Goal: Transaction & Acquisition: Book appointment/travel/reservation

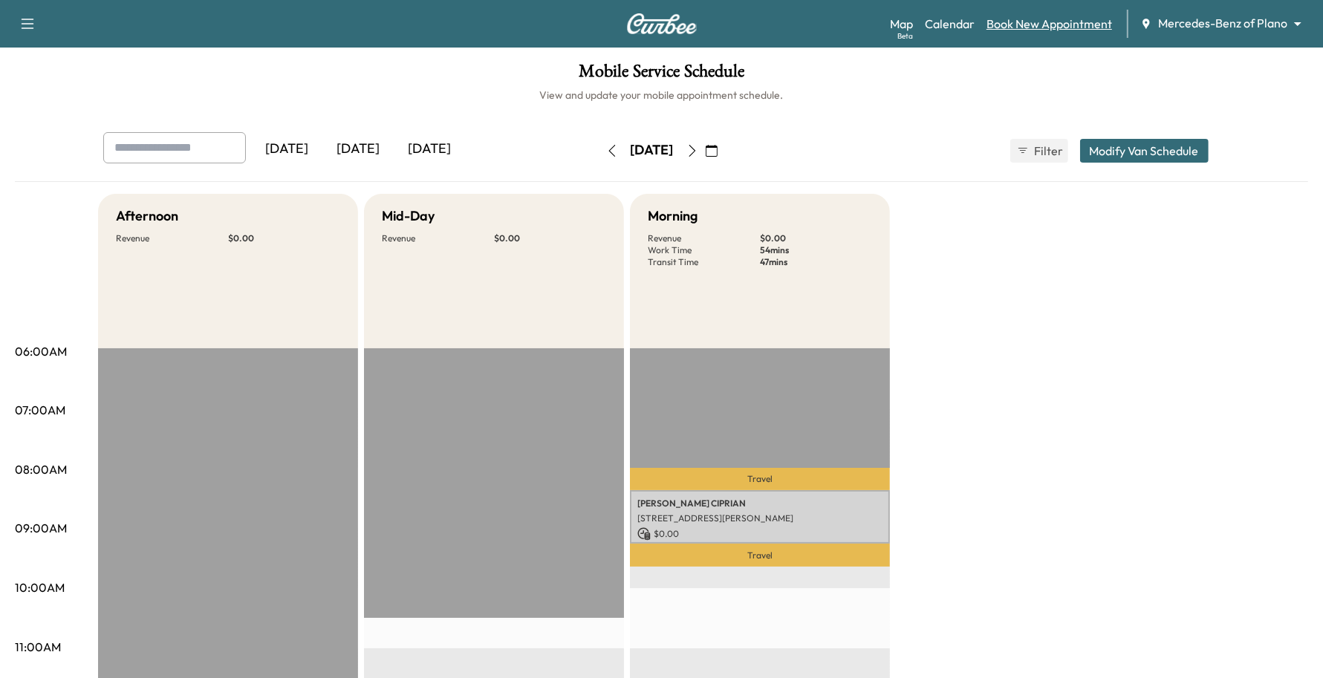
click at [1088, 21] on link "Book New Appointment" at bounding box center [1050, 24] width 126 height 18
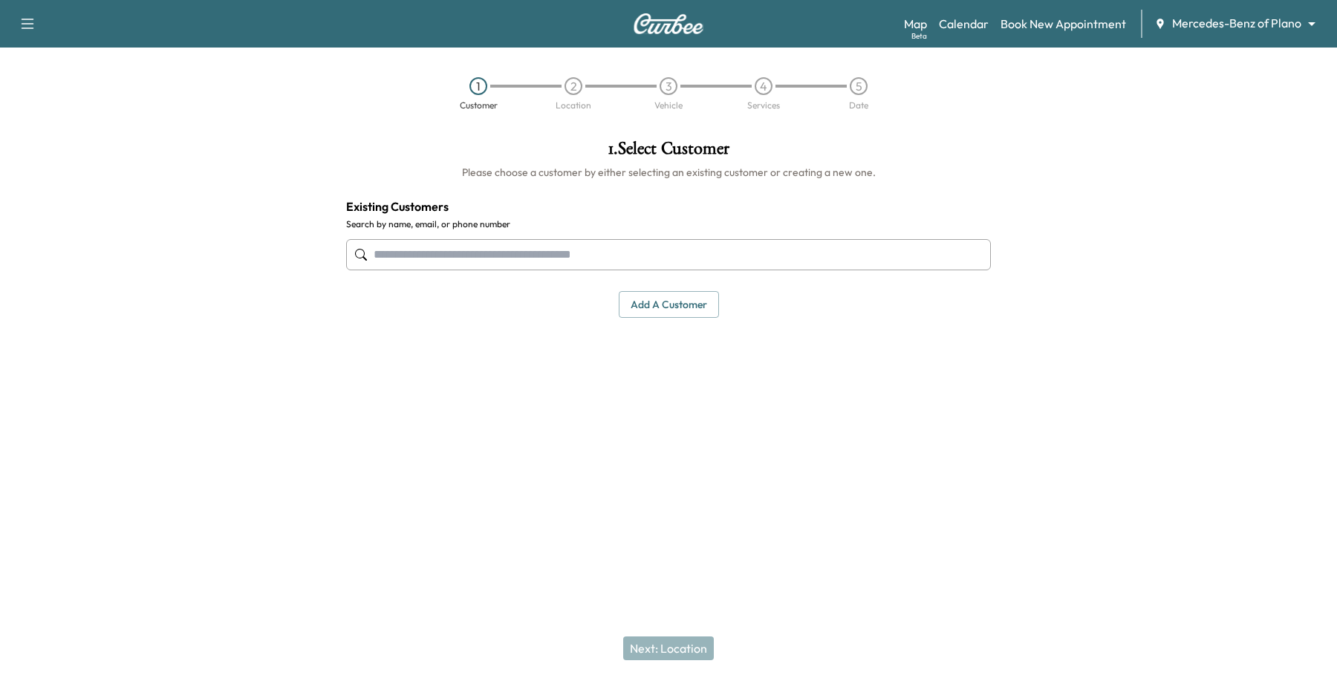
click at [566, 253] on input "text" at bounding box center [668, 254] width 645 height 31
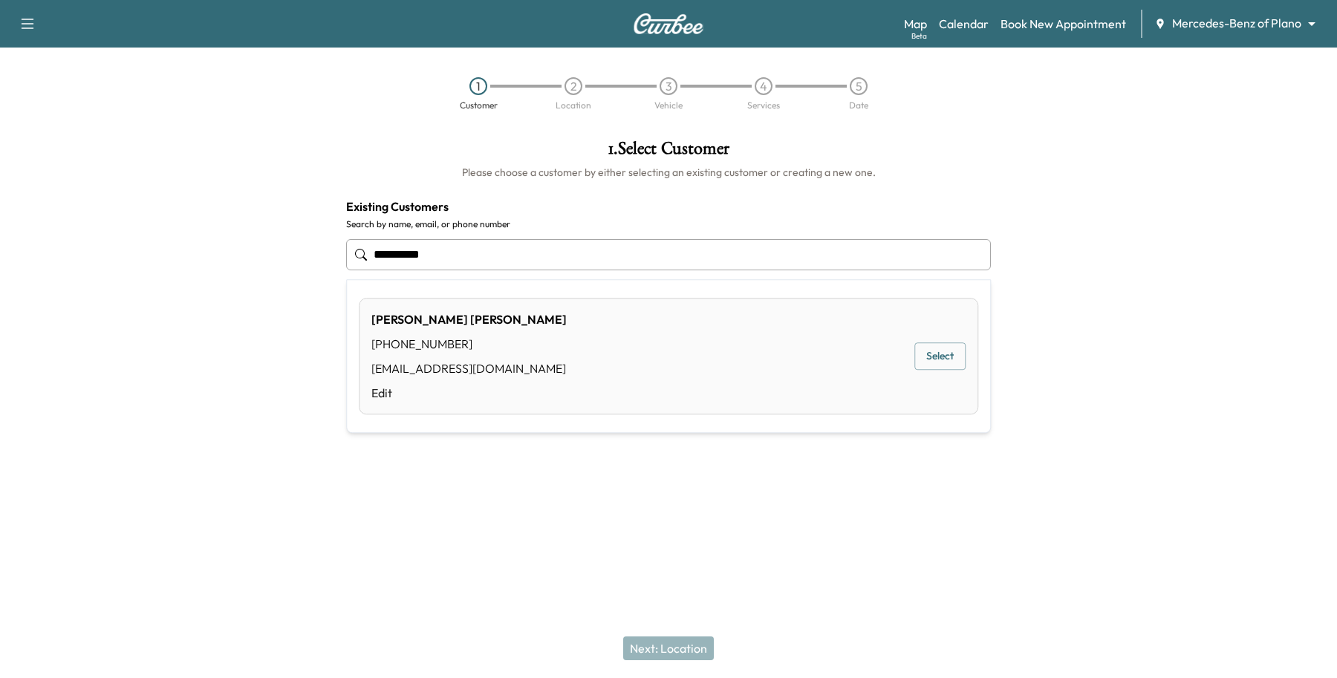
click at [929, 350] on button "Select" at bounding box center [940, 356] width 51 height 27
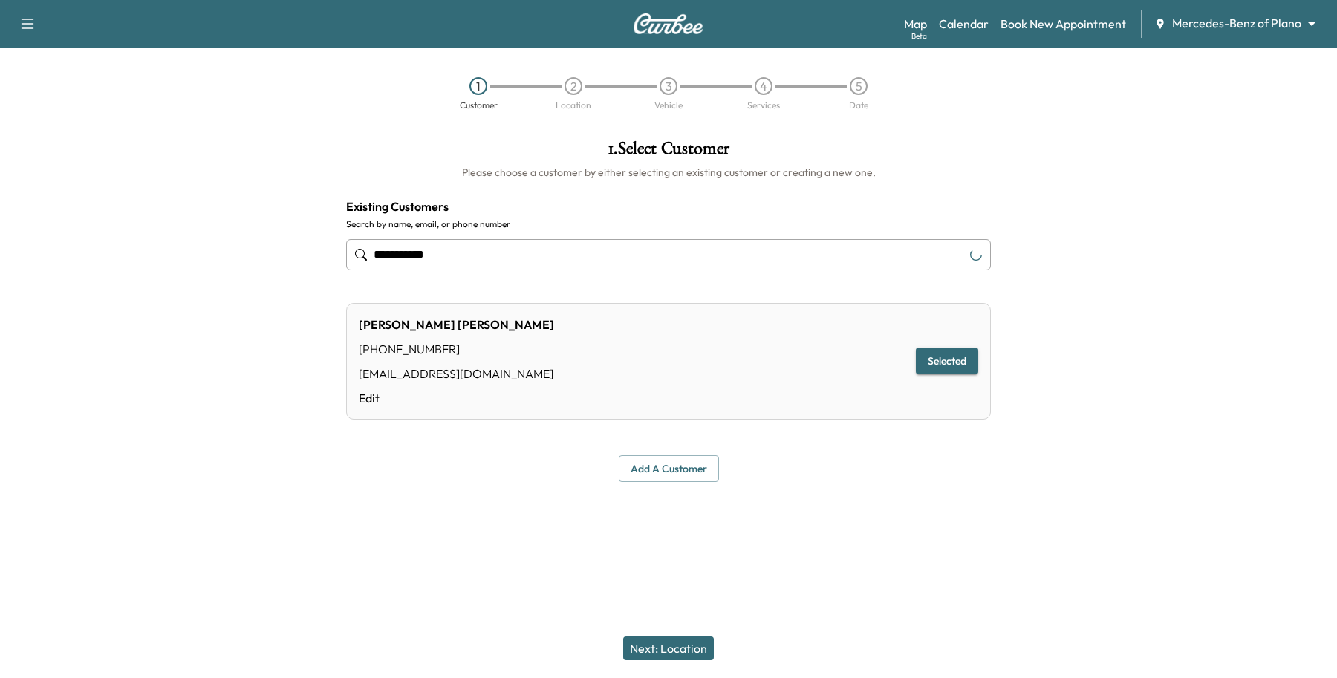
type input "**********"
click at [703, 654] on button "Next: Location" at bounding box center [668, 649] width 91 height 24
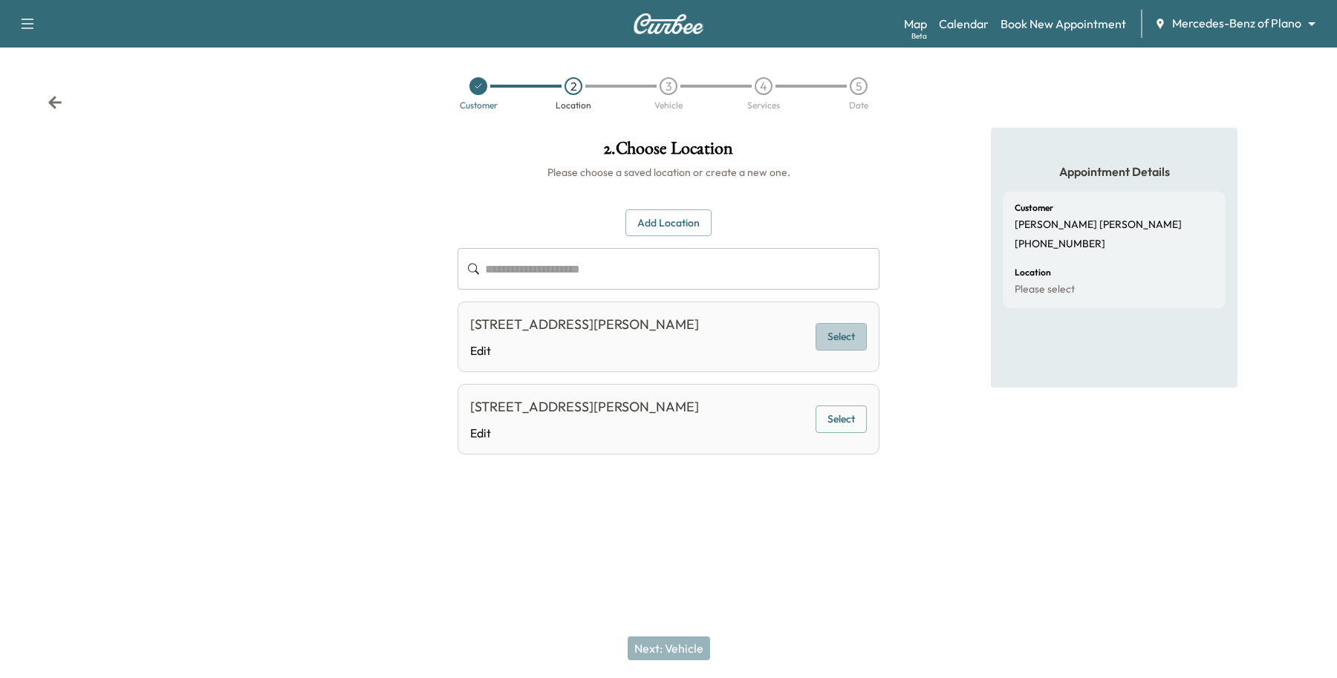
click at [841, 349] on button "Select" at bounding box center [841, 336] width 51 height 27
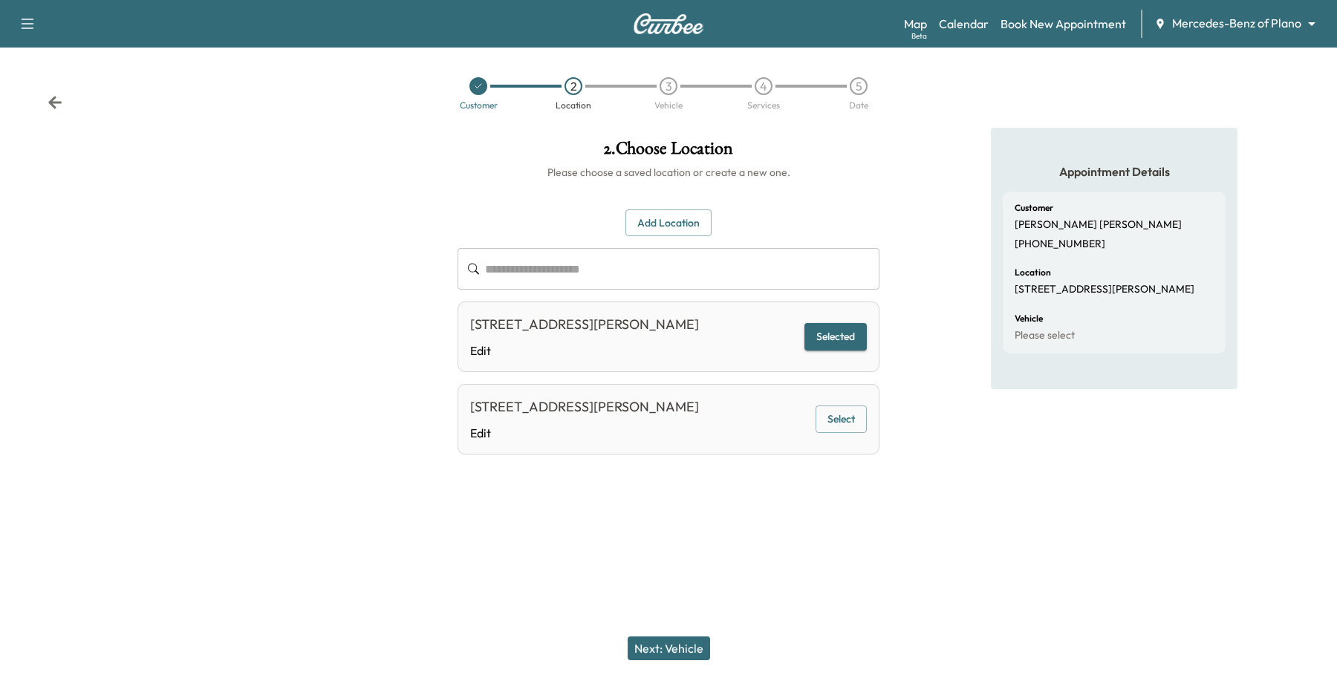
click at [669, 648] on button "Next: Vehicle" at bounding box center [669, 649] width 82 height 24
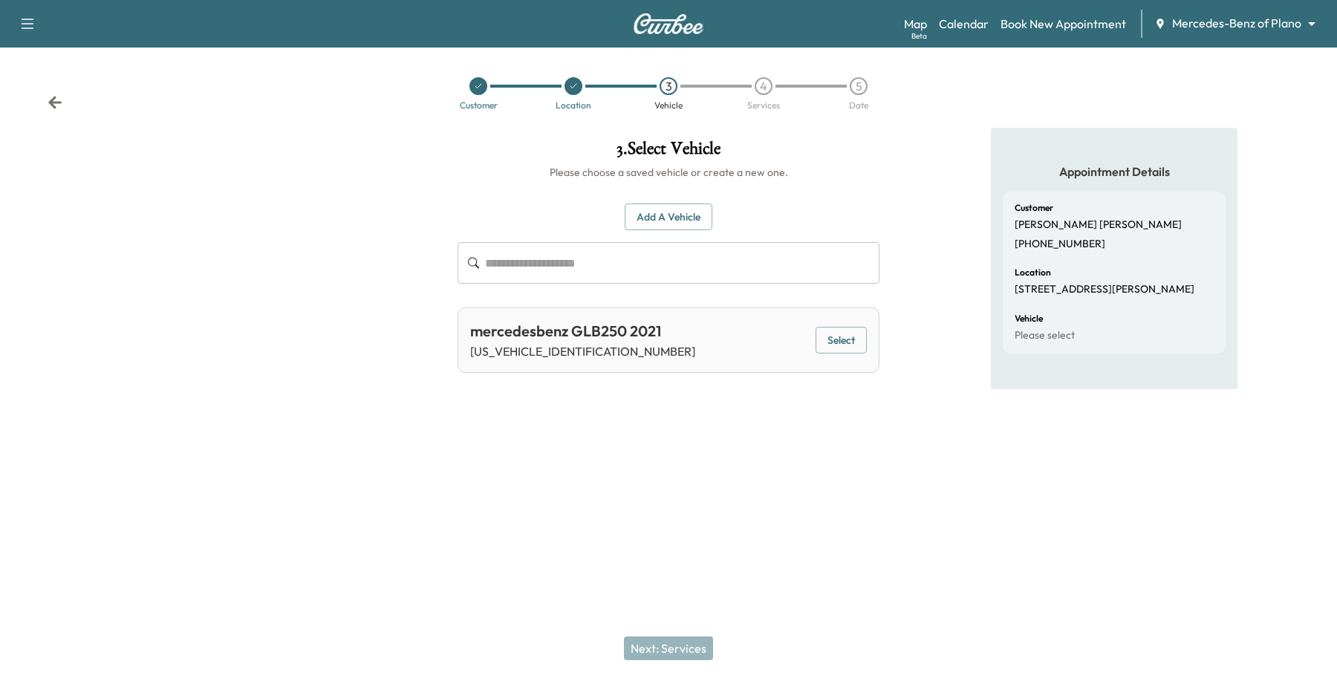
click at [831, 336] on button "Select" at bounding box center [841, 340] width 51 height 27
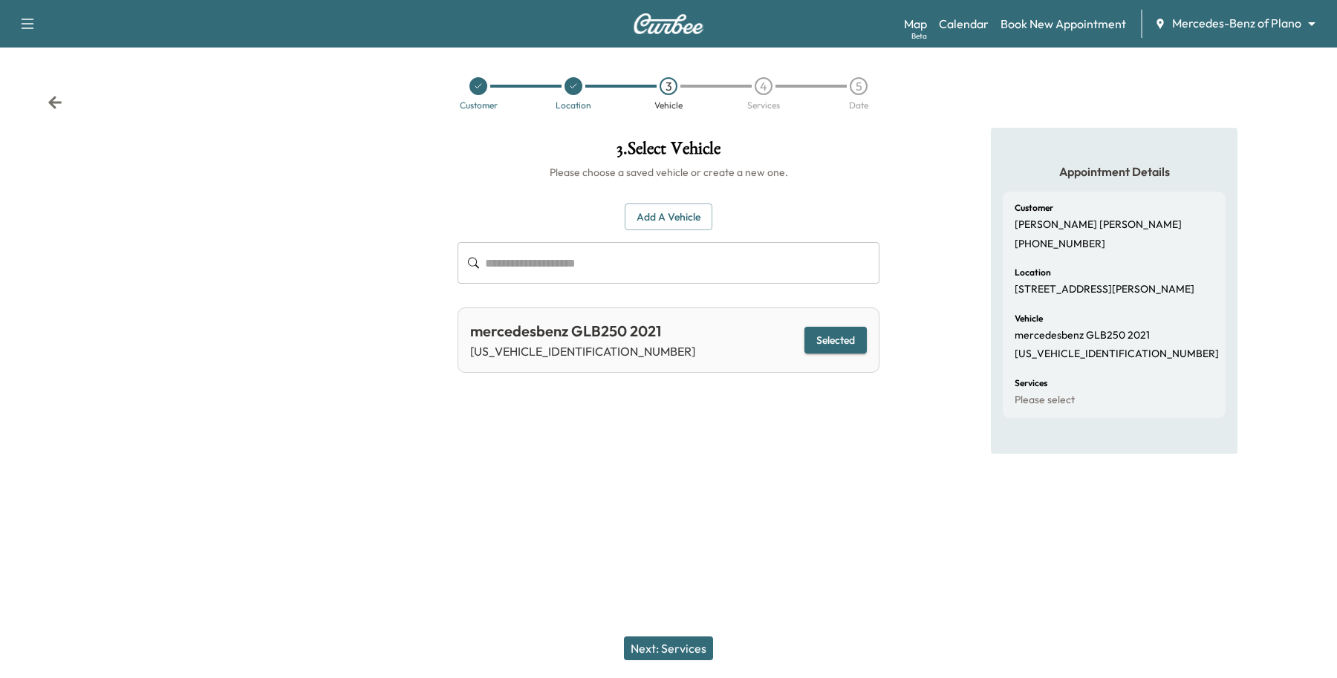
click at [660, 648] on button "Next: Services" at bounding box center [668, 649] width 89 height 24
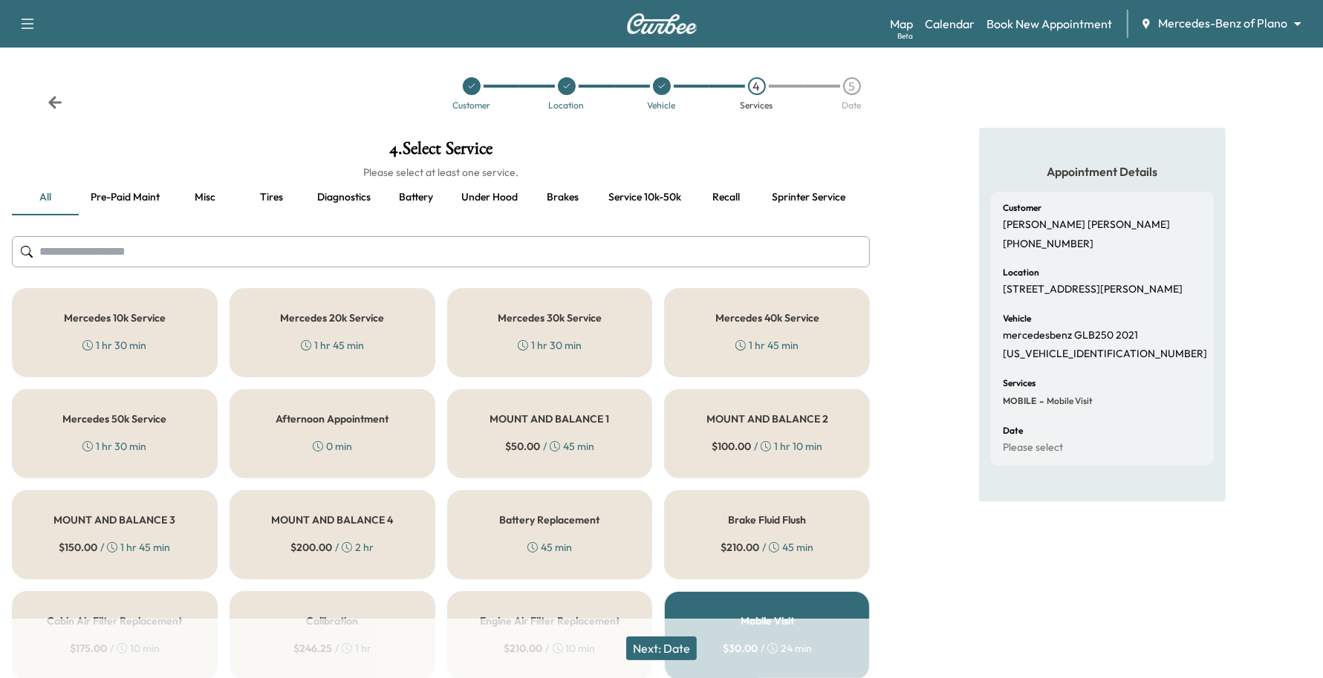
click at [607, 347] on div "Mercedes 30k Service 1 hr 30 min" at bounding box center [550, 332] width 206 height 89
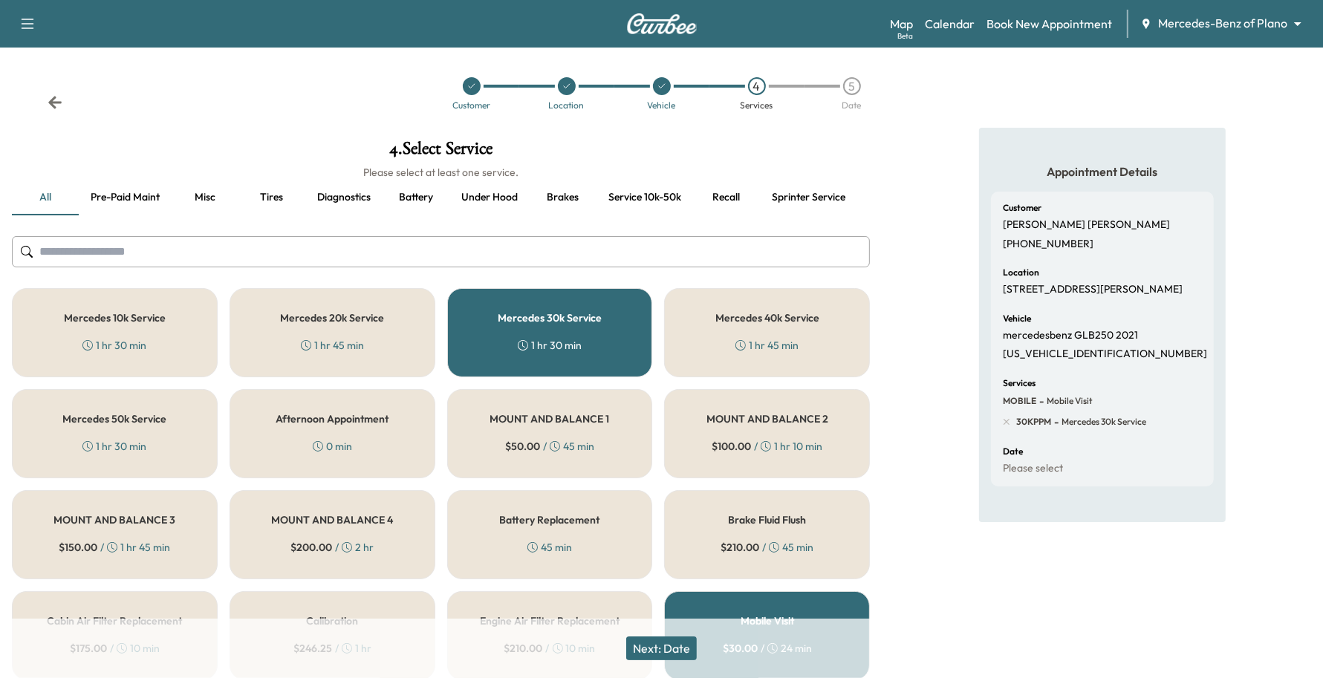
click at [671, 643] on button "Next: Date" at bounding box center [661, 649] width 71 height 24
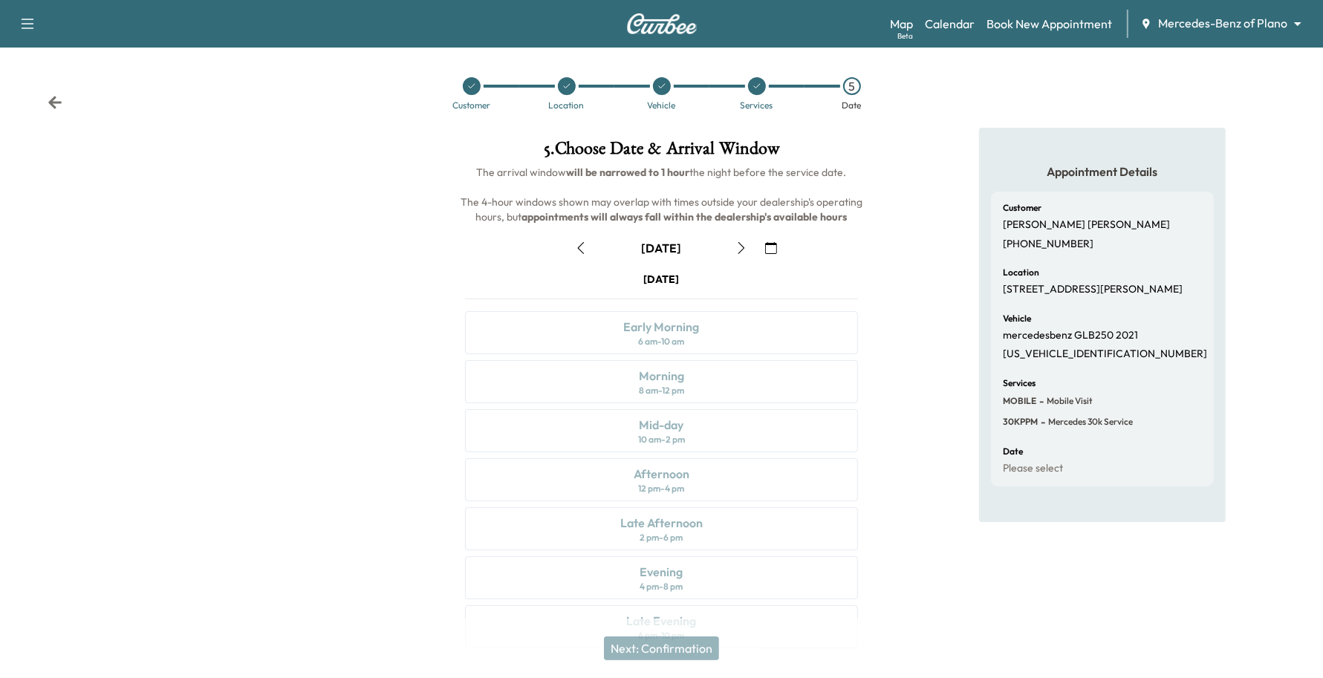
click at [773, 233] on div "October [DATE] S M T W T F S 28 29 30 1 2 3 4 5 6 7 8 9 10 11 12 13 14 15 16 17…" at bounding box center [662, 439] width 418 height 430
click at [770, 243] on icon "button" at bounding box center [771, 248] width 12 height 12
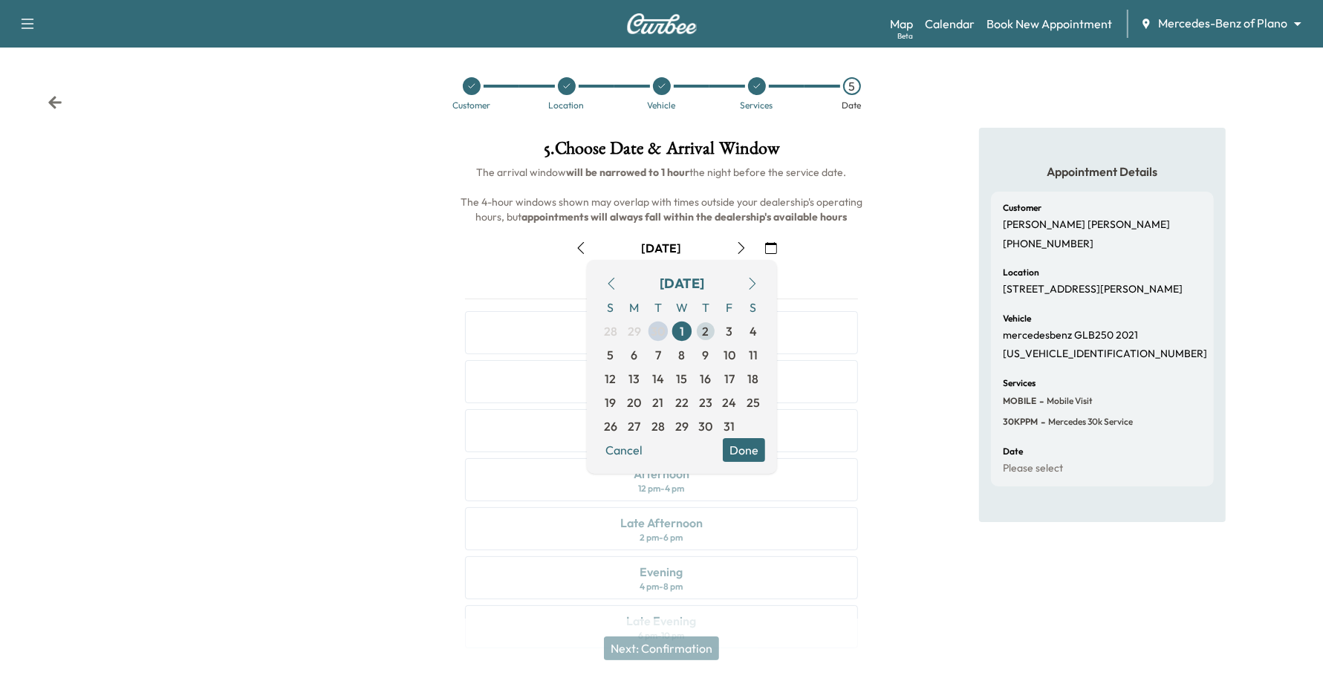
click at [703, 331] on span "2" at bounding box center [706, 331] width 7 height 18
click at [741, 452] on button "Done" at bounding box center [744, 450] width 42 height 24
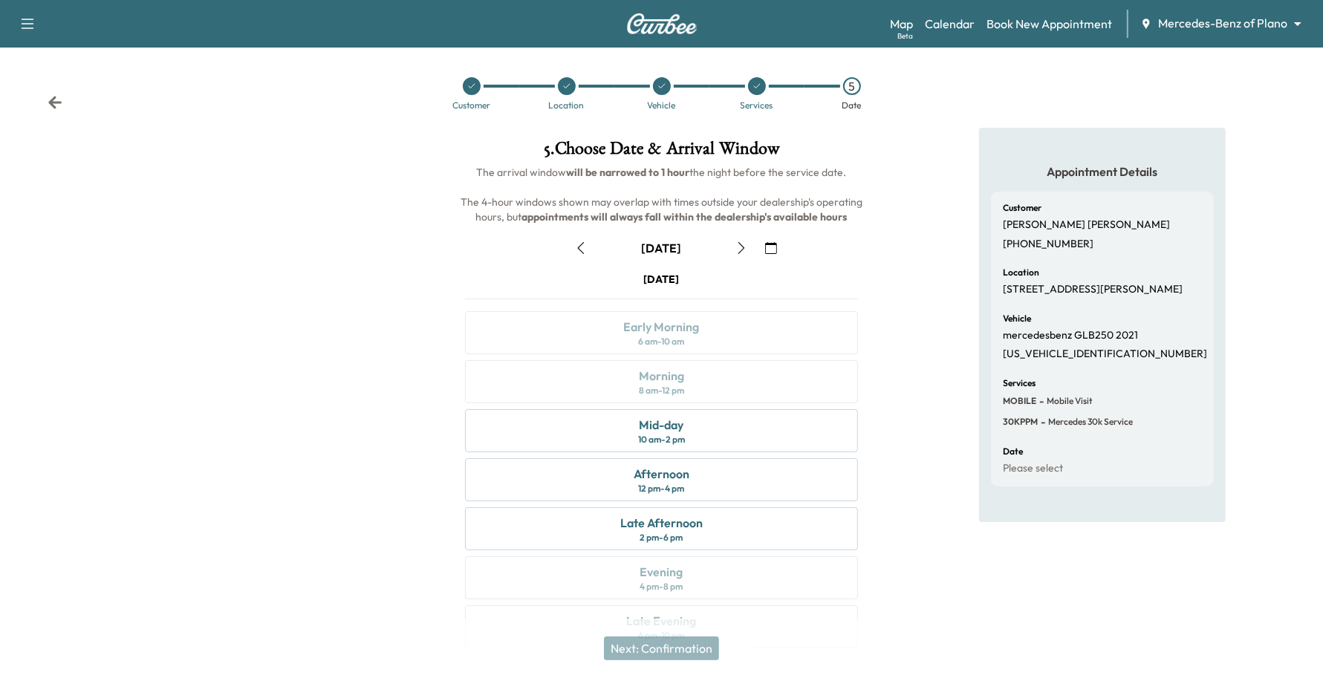
click at [770, 246] on icon "button" at bounding box center [771, 248] width 12 height 12
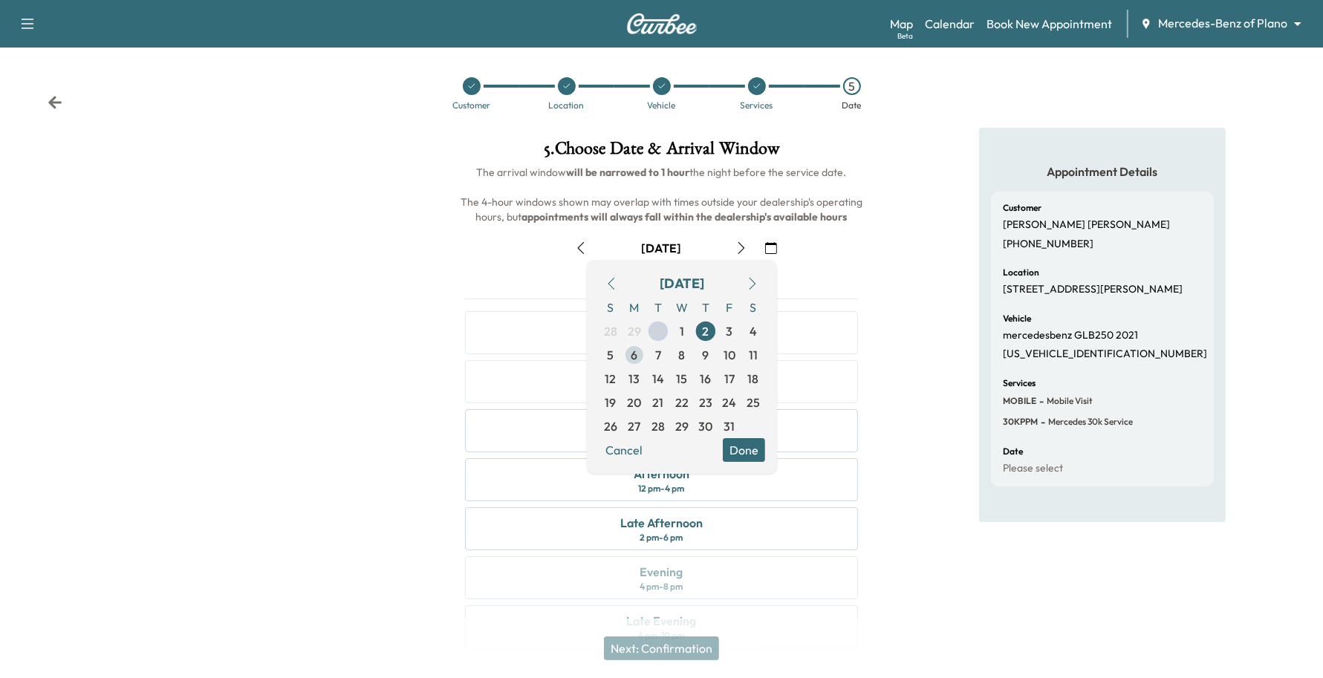
click at [626, 354] on span "6" at bounding box center [635, 355] width 24 height 24
click at [747, 443] on button "Done" at bounding box center [744, 450] width 42 height 24
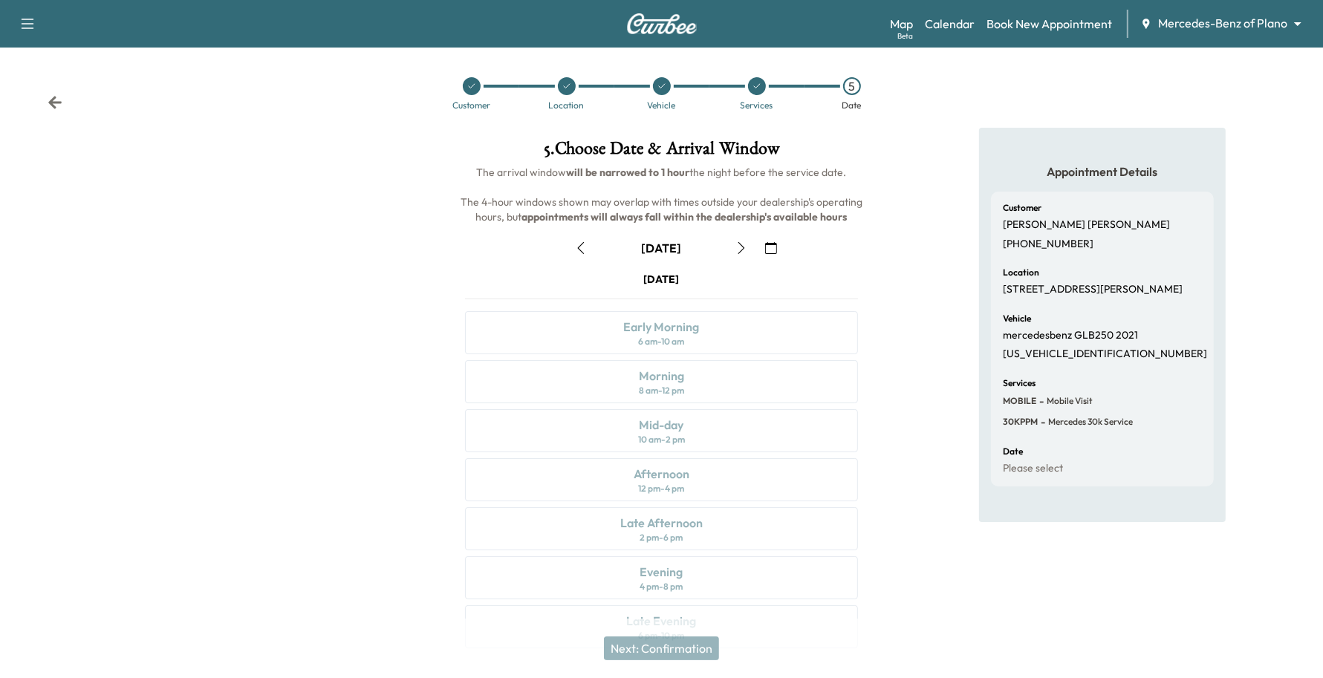
click at [734, 247] on button "button" at bounding box center [741, 248] width 25 height 24
click at [578, 253] on icon "button" at bounding box center [581, 248] width 12 height 12
click at [737, 249] on icon "button" at bounding box center [742, 248] width 12 height 12
click at [782, 250] on button "button" at bounding box center [771, 248] width 25 height 24
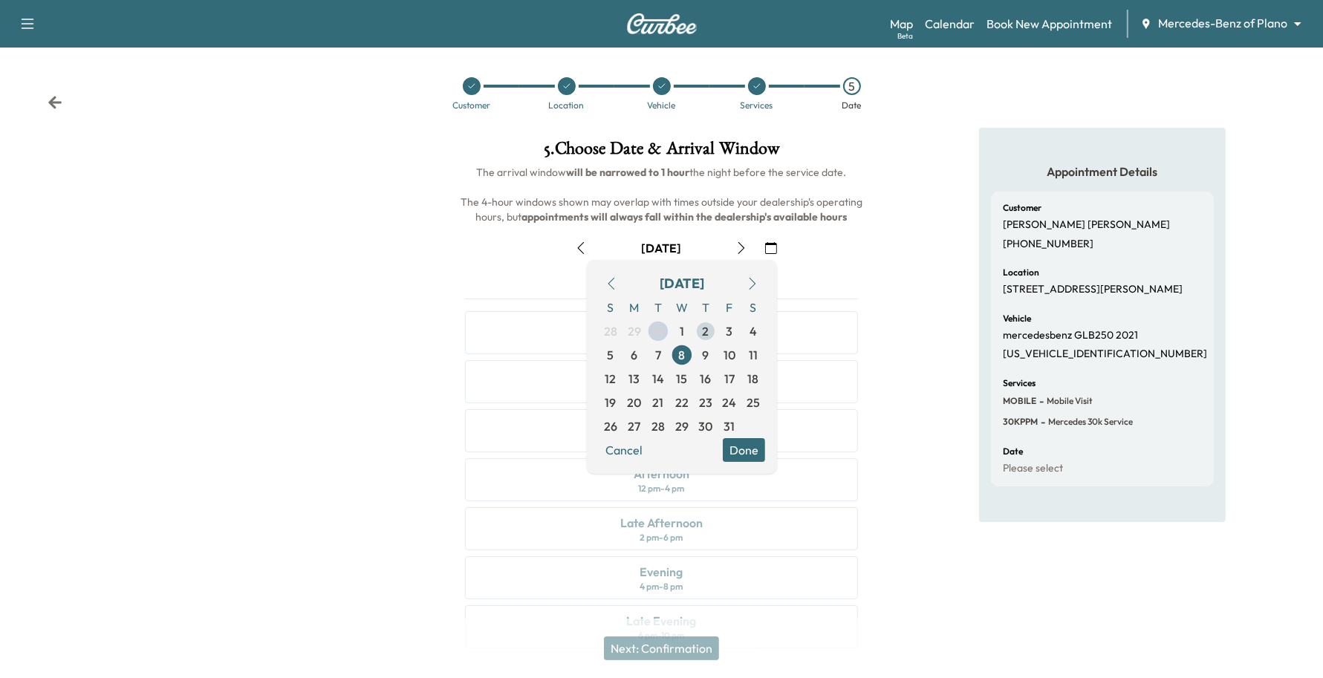
click at [706, 335] on span "2" at bounding box center [706, 331] width 7 height 18
click at [755, 438] on button "Done" at bounding box center [744, 450] width 42 height 24
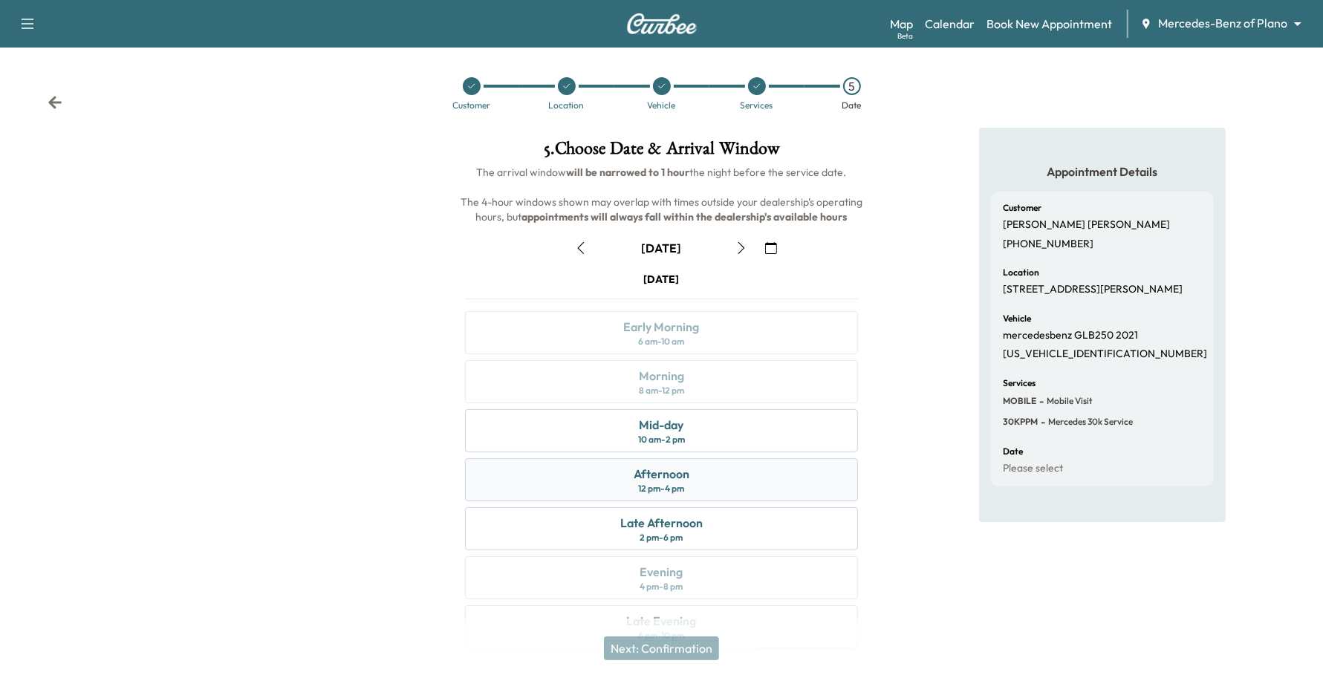
click at [710, 474] on div "Afternoon 12 pm - 4 pm" at bounding box center [662, 479] width 394 height 43
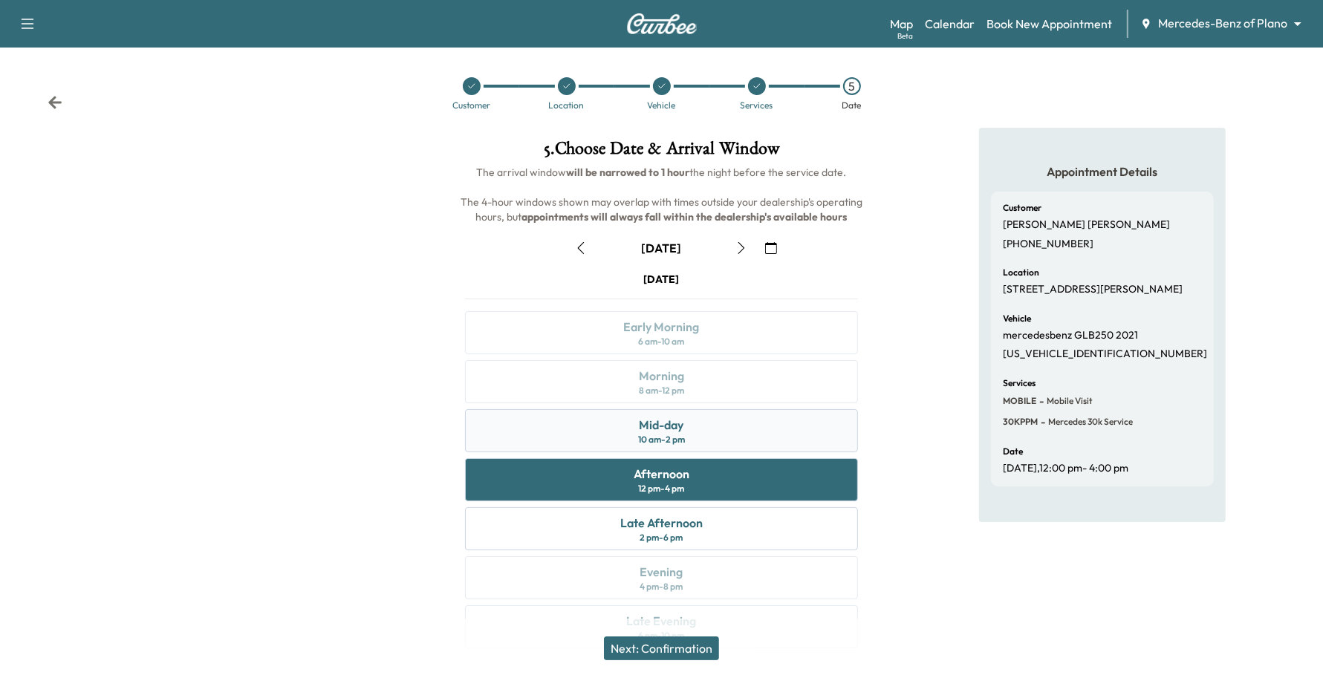
click at [732, 435] on div "Mid-day 10 am - 2 pm" at bounding box center [662, 430] width 394 height 43
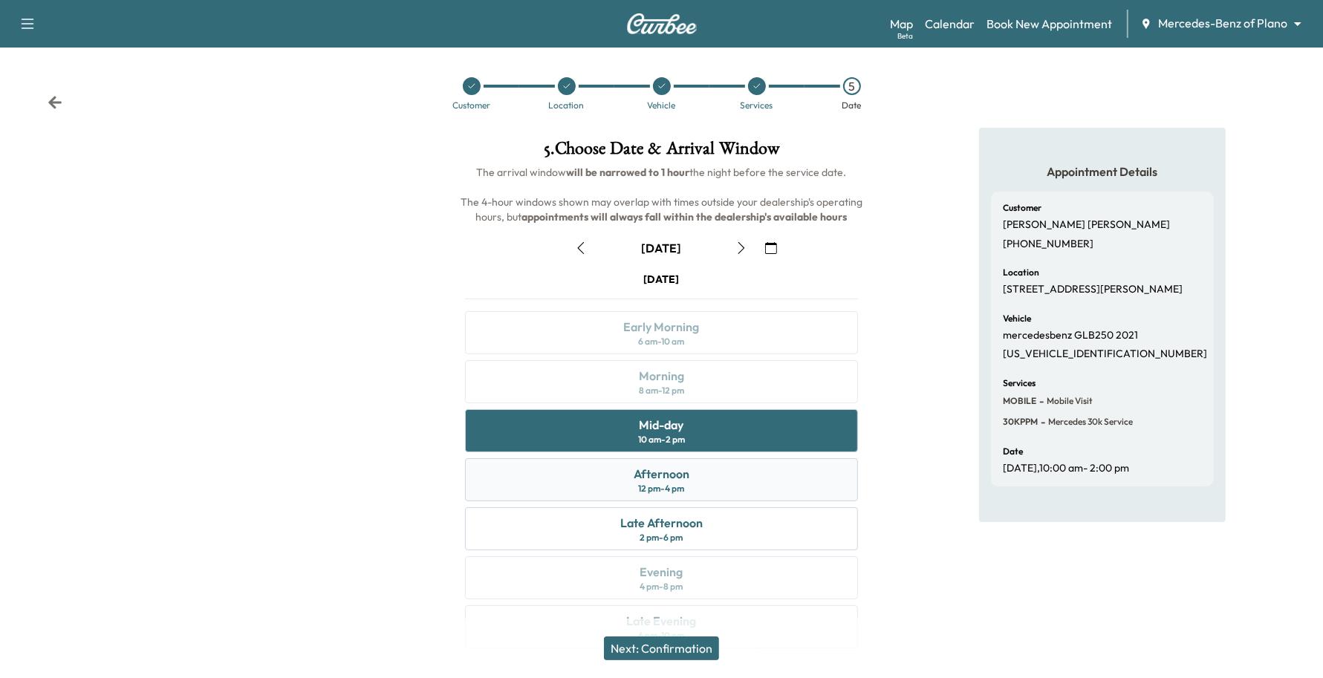
click at [691, 477] on div "Afternoon 12 pm - 4 pm" at bounding box center [662, 479] width 394 height 43
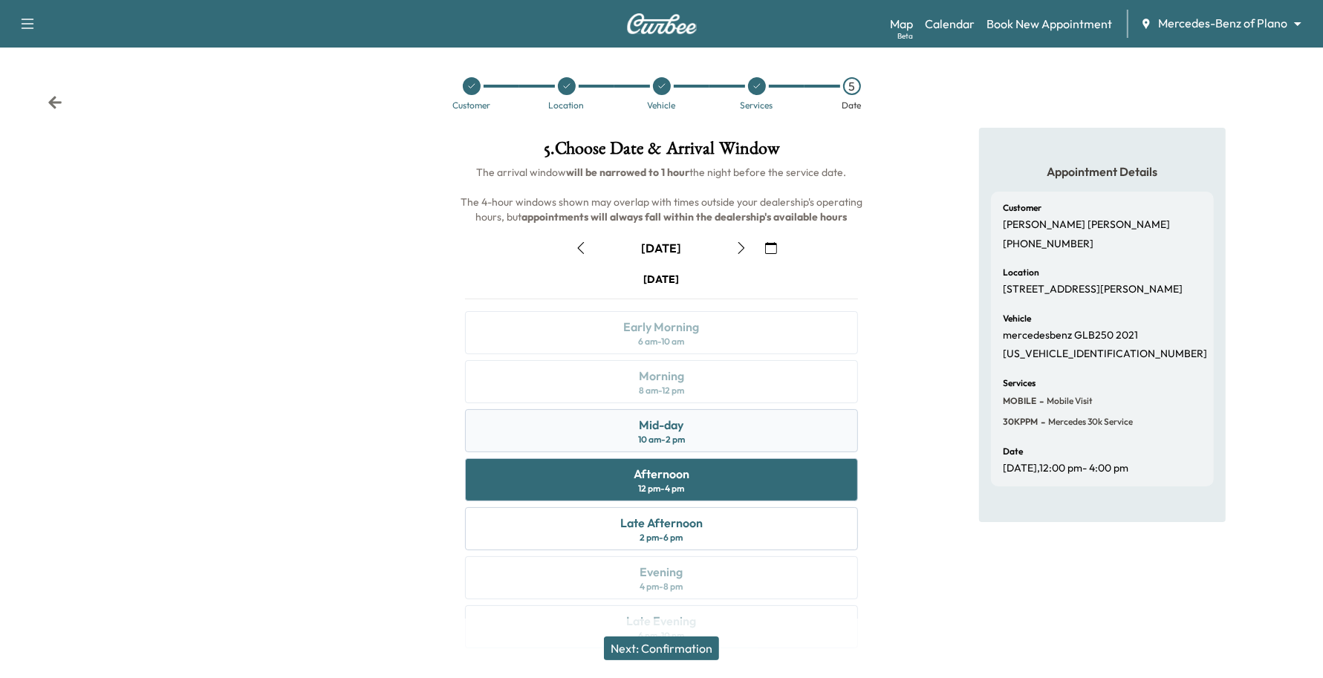
click at [713, 443] on div "Mid-day 10 am - 2 pm" at bounding box center [662, 430] width 394 height 43
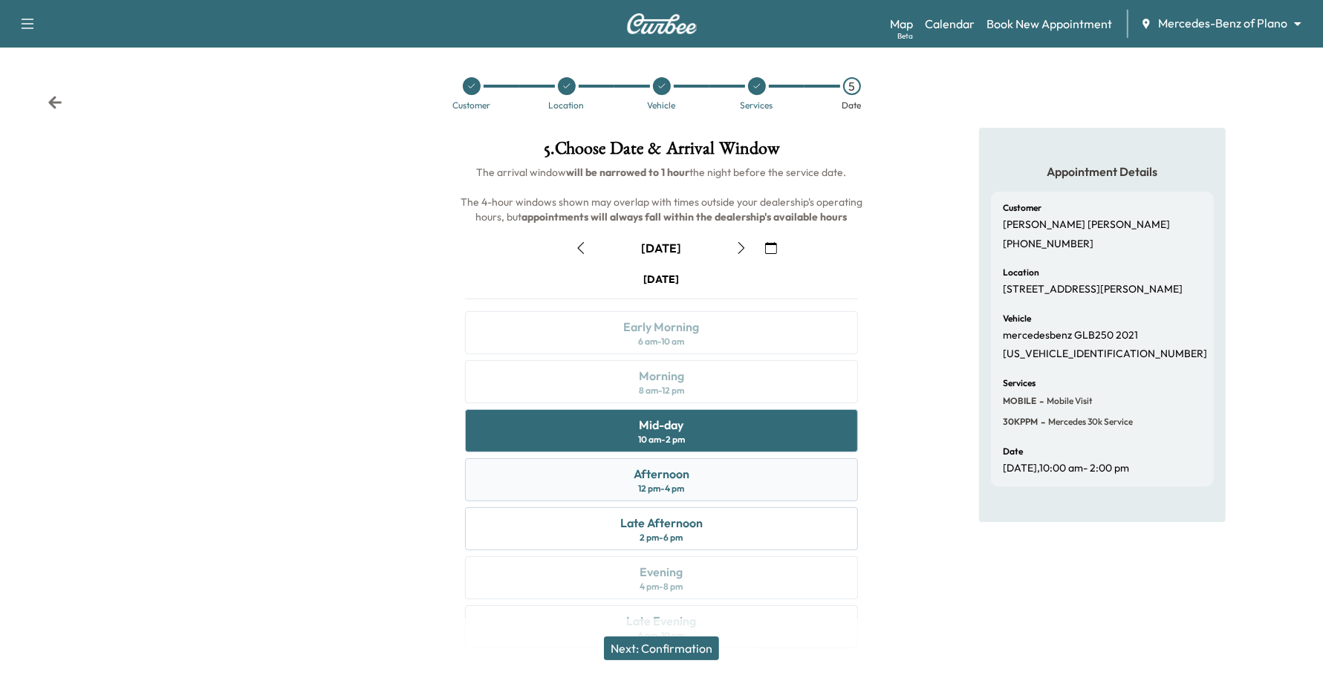
click at [665, 480] on div "Afternoon" at bounding box center [662, 474] width 56 height 18
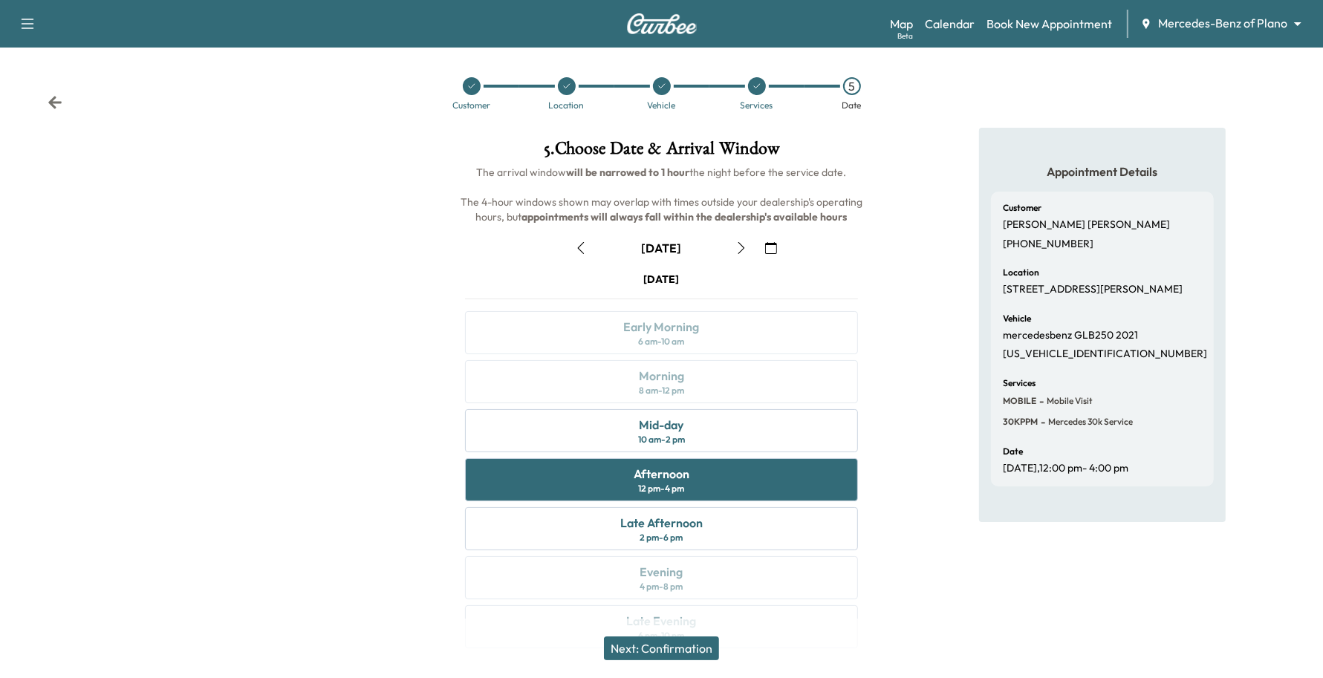
click at [669, 655] on button "Next: Confirmation" at bounding box center [661, 649] width 115 height 24
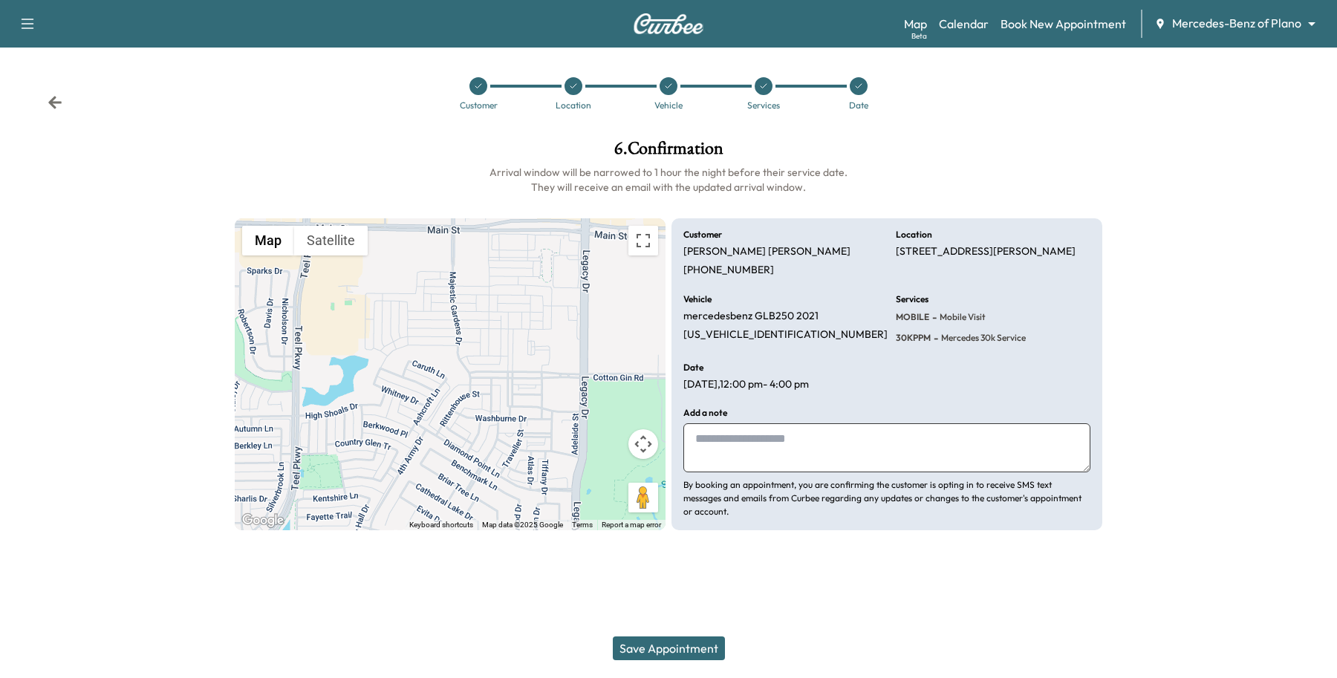
click at [682, 651] on button "Save Appointment" at bounding box center [669, 649] width 112 height 24
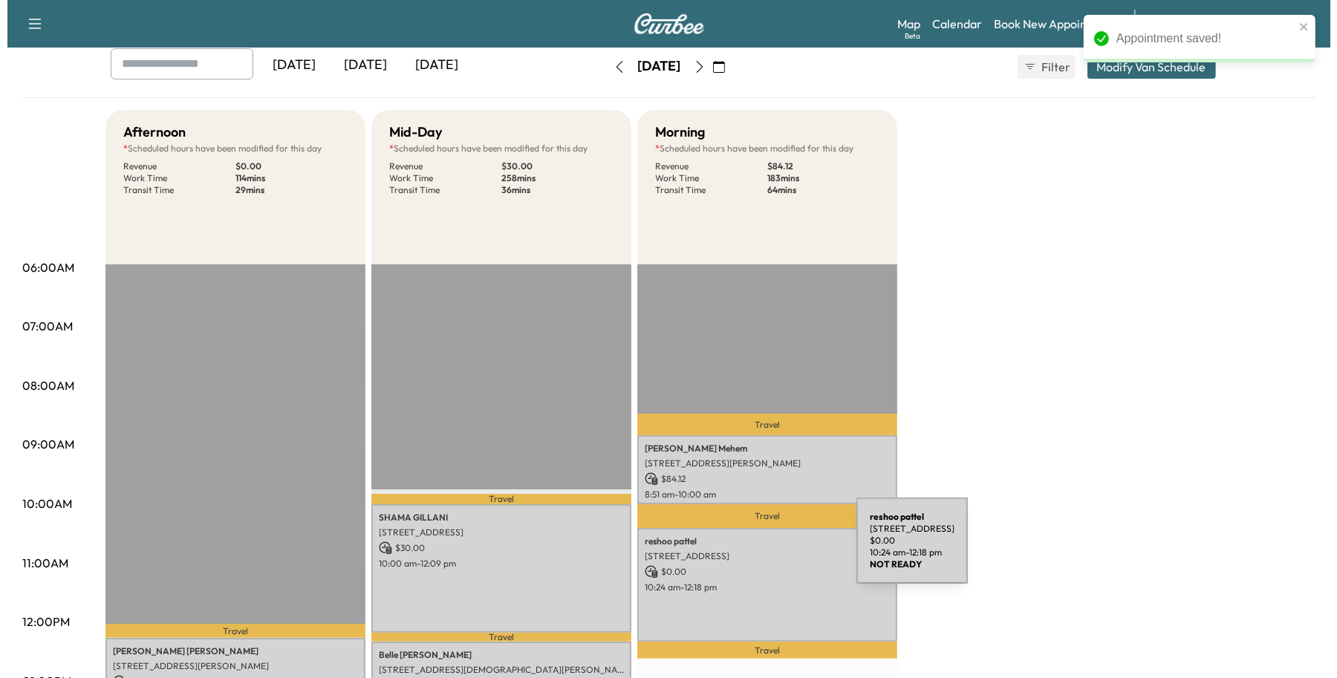
scroll to position [279, 0]
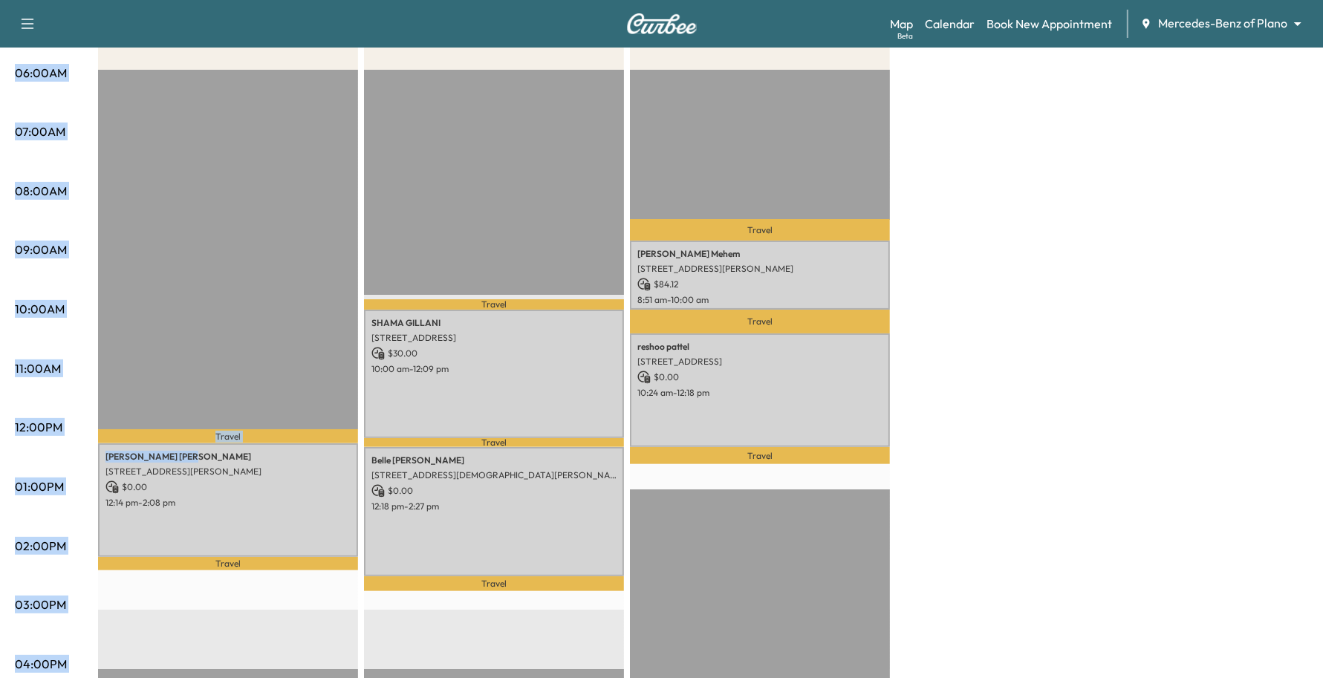
drag, startPoint x: 179, startPoint y: 447, endPoint x: 97, endPoint y: 458, distance: 82.4
click at [97, 458] on div "06:00AM 07:00AM 08:00AM 09:00AM 10:00AM 11:00AM 12:00PM 01:00PM 02:00PM 03:00PM…" at bounding box center [661, 472] width 1293 height 1114
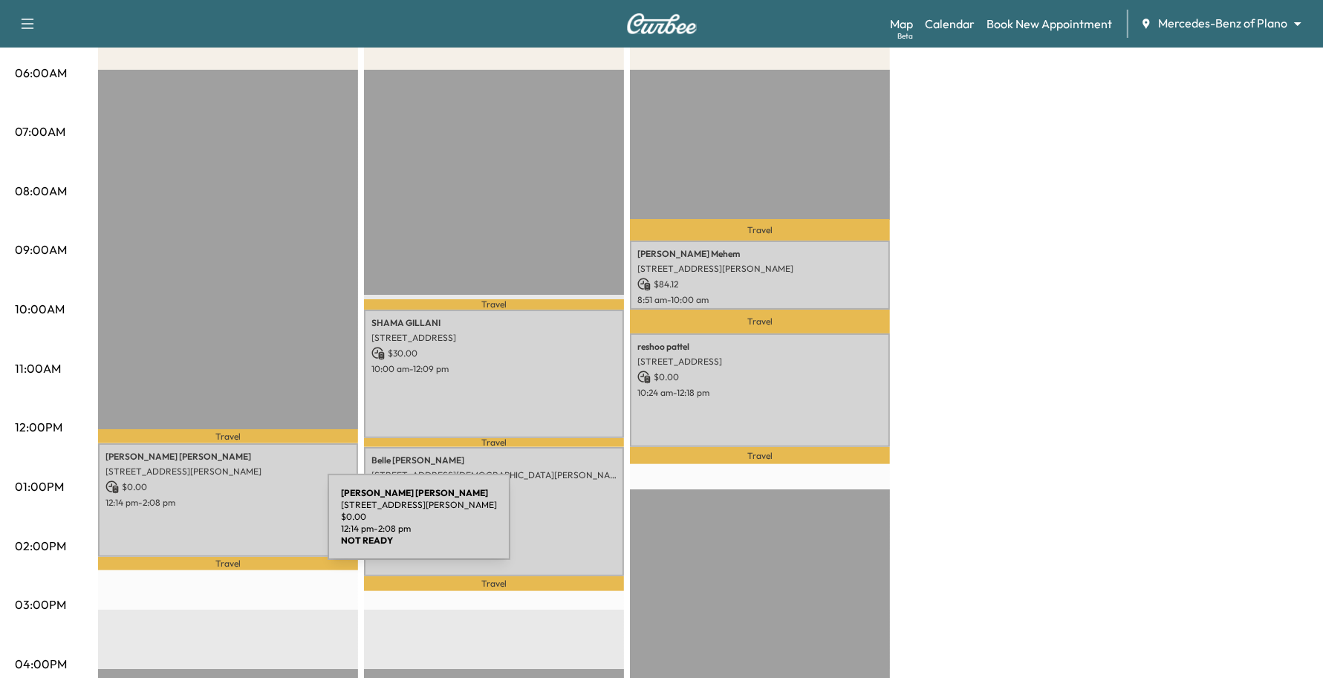
click at [215, 526] on div "[PERSON_NAME] [STREET_ADDRESS][PERSON_NAME] $ 0.00 12:14 pm - 2:08 pm" at bounding box center [228, 501] width 260 height 114
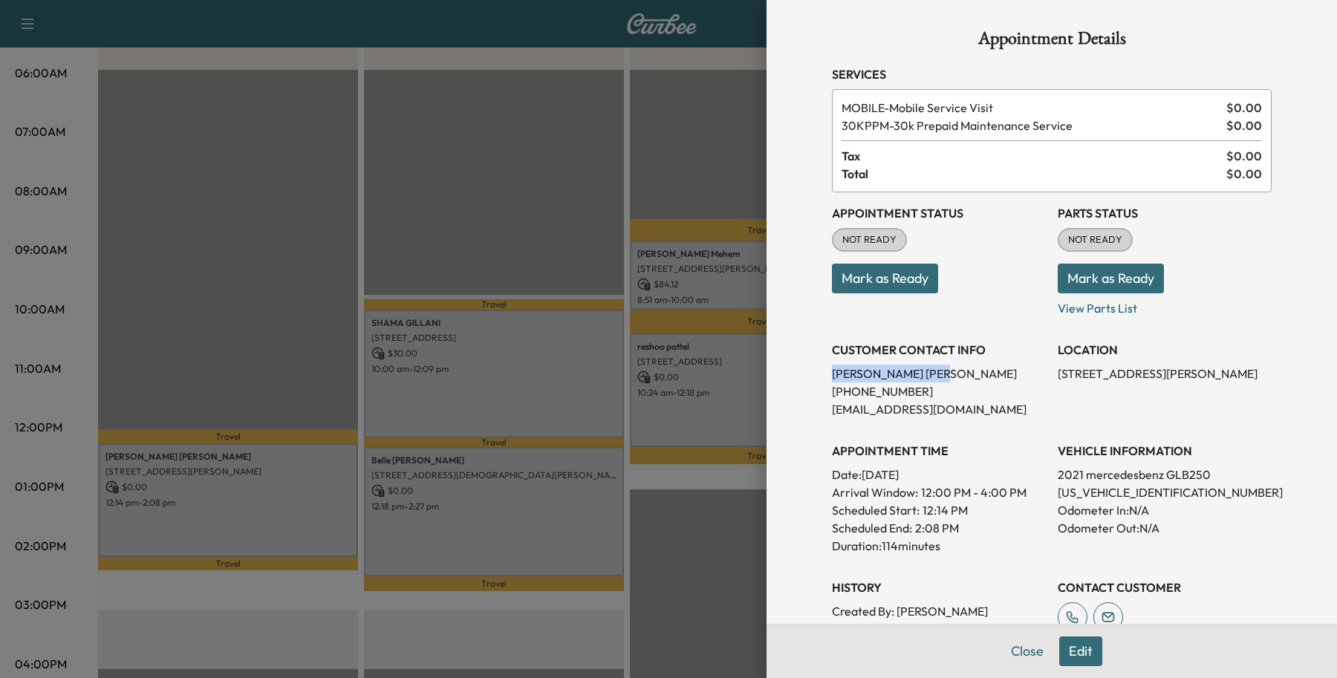
drag, startPoint x: 894, startPoint y: 376, endPoint x: 805, endPoint y: 376, distance: 89.2
click at [814, 376] on div "Appointment Details Services MOBILE - Mobile Service Visit $ 0.00 30KPPM - 30k …" at bounding box center [1051, 427] width 475 height 855
copy p "[PERSON_NAME]"
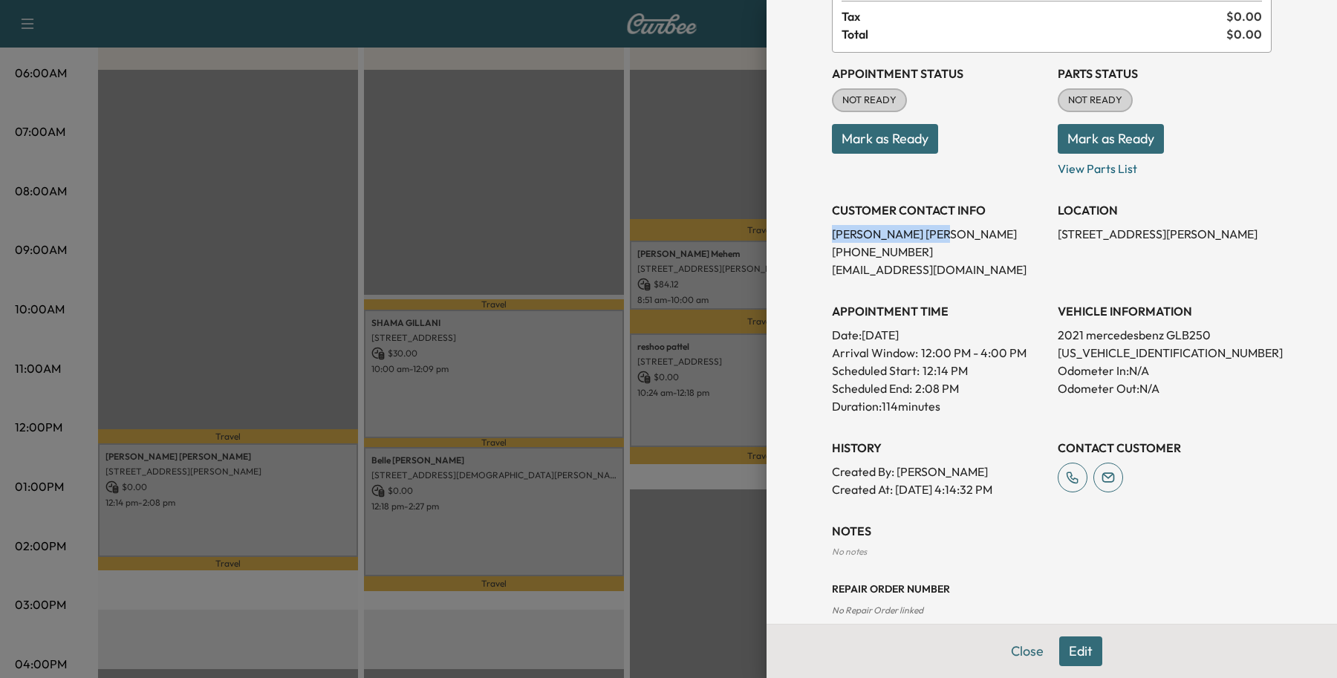
scroll to position [0, 0]
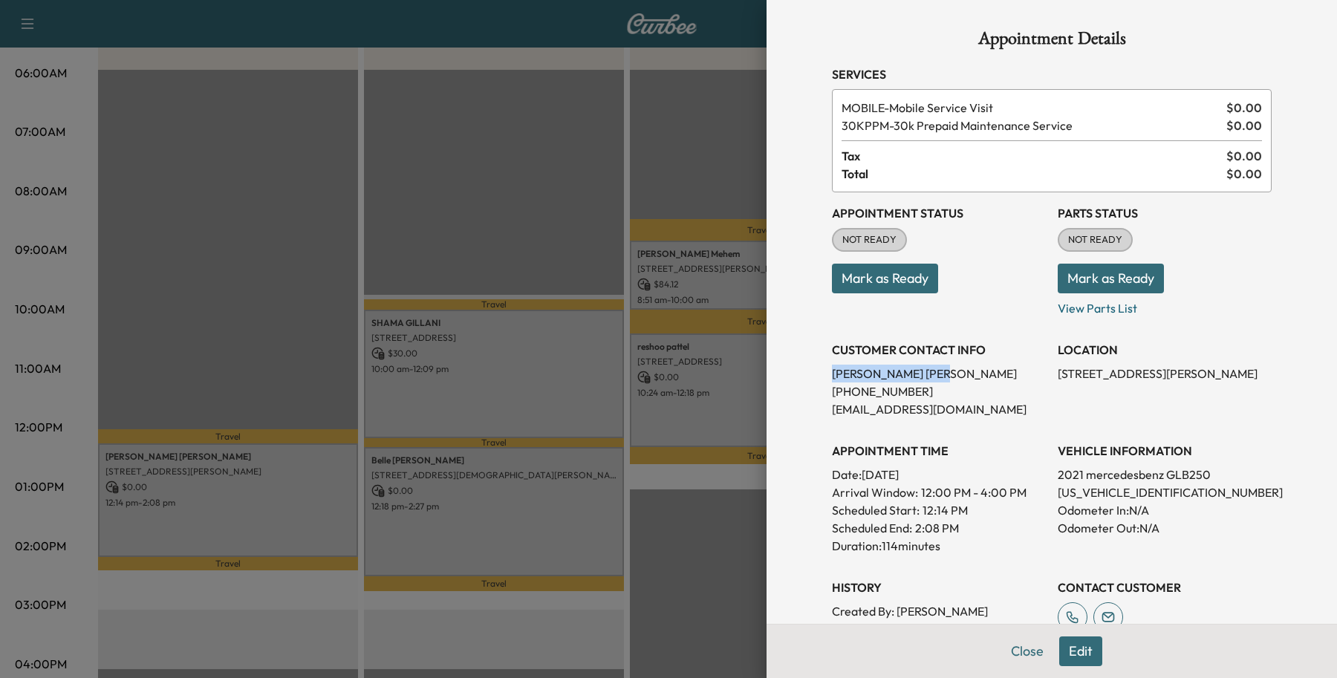
click at [1060, 655] on button "Edit" at bounding box center [1080, 652] width 43 height 30
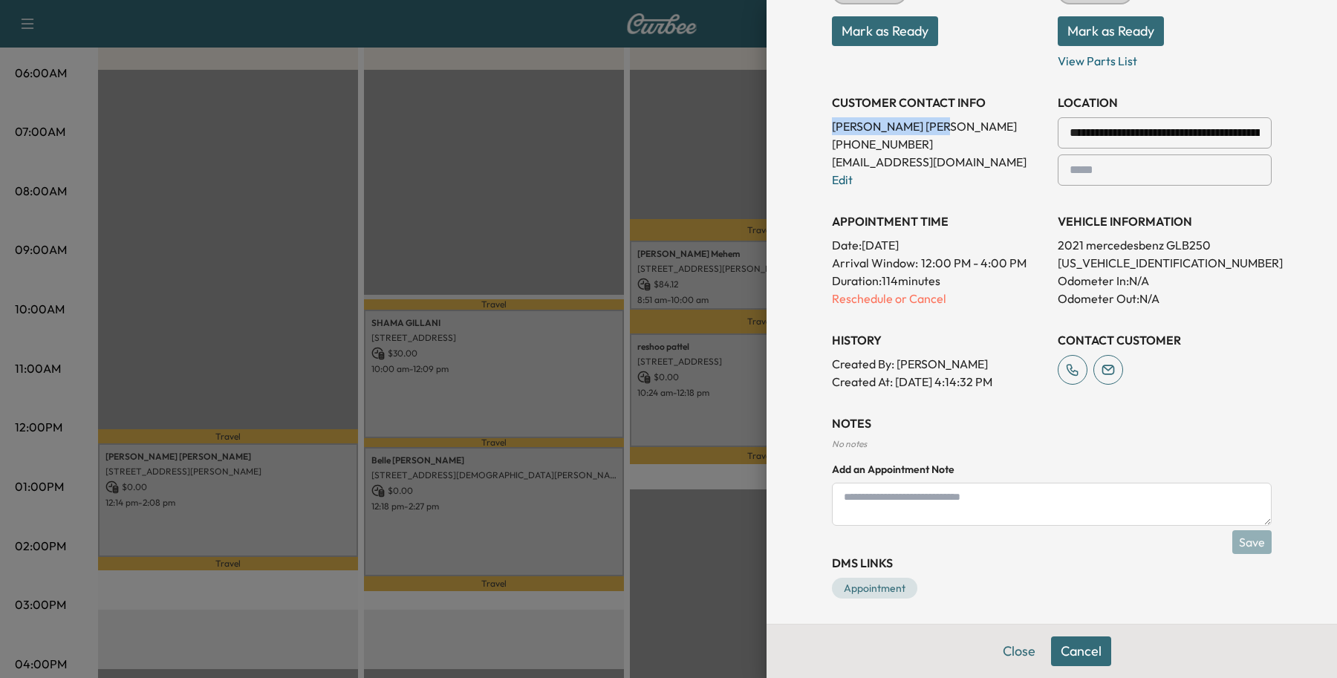
scroll to position [186, 0]
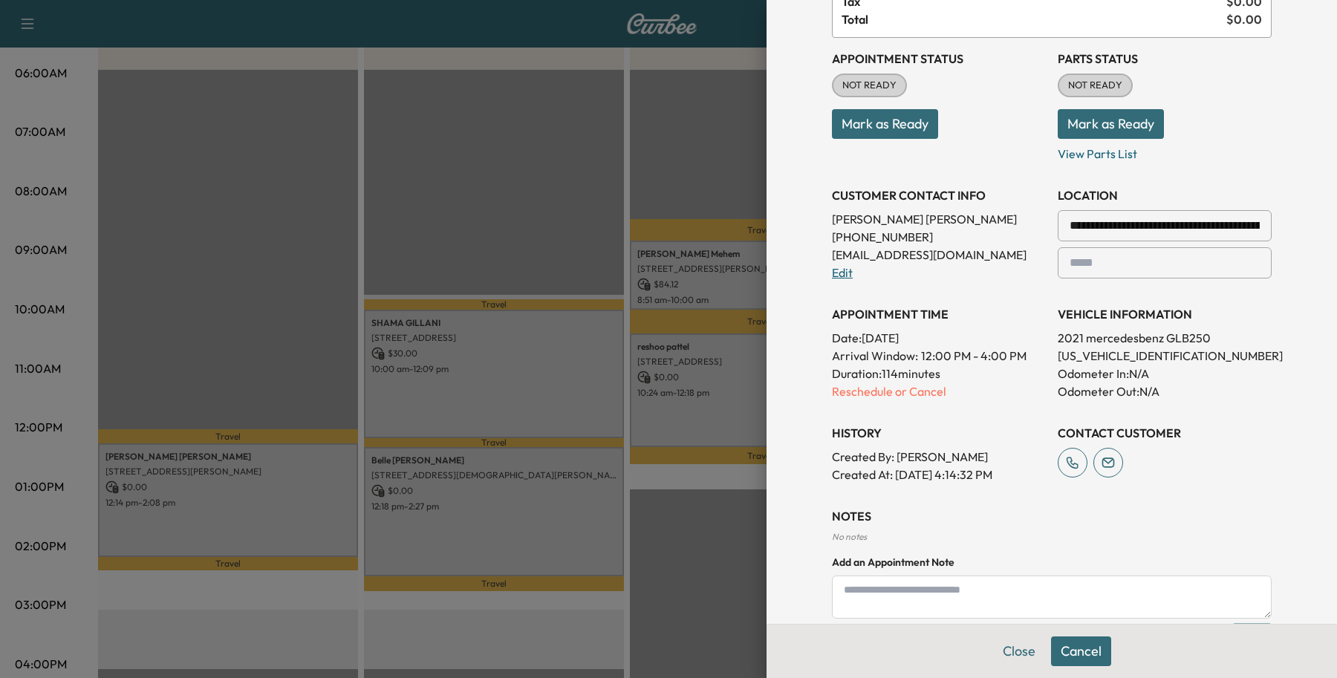
click at [832, 276] on link "Edit" at bounding box center [842, 272] width 21 height 15
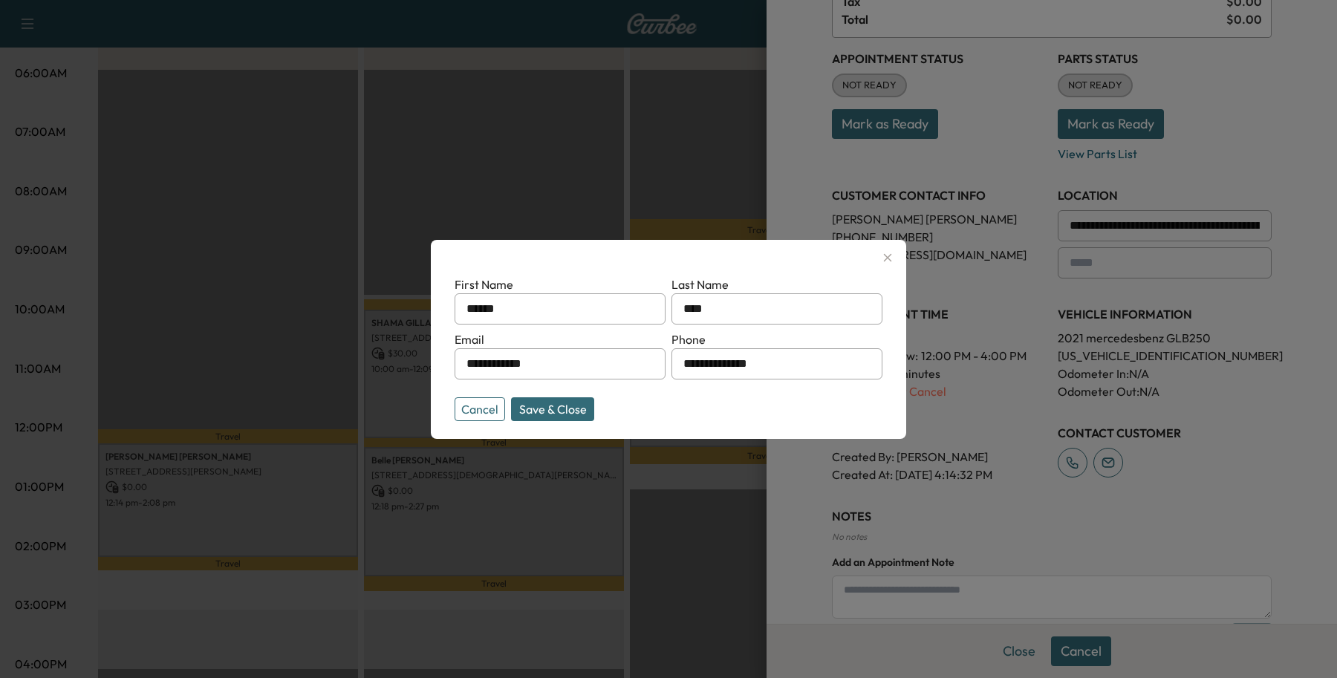
drag, startPoint x: 770, startPoint y: 362, endPoint x: 620, endPoint y: 373, distance: 150.5
click at [620, 373] on form "**********" at bounding box center [669, 346] width 428 height 140
type input "**********"
drag, startPoint x: 580, startPoint y: 361, endPoint x: 245, endPoint y: 348, distance: 335.3
click at [245, 348] on div "**********" at bounding box center [668, 339] width 1337 height 678
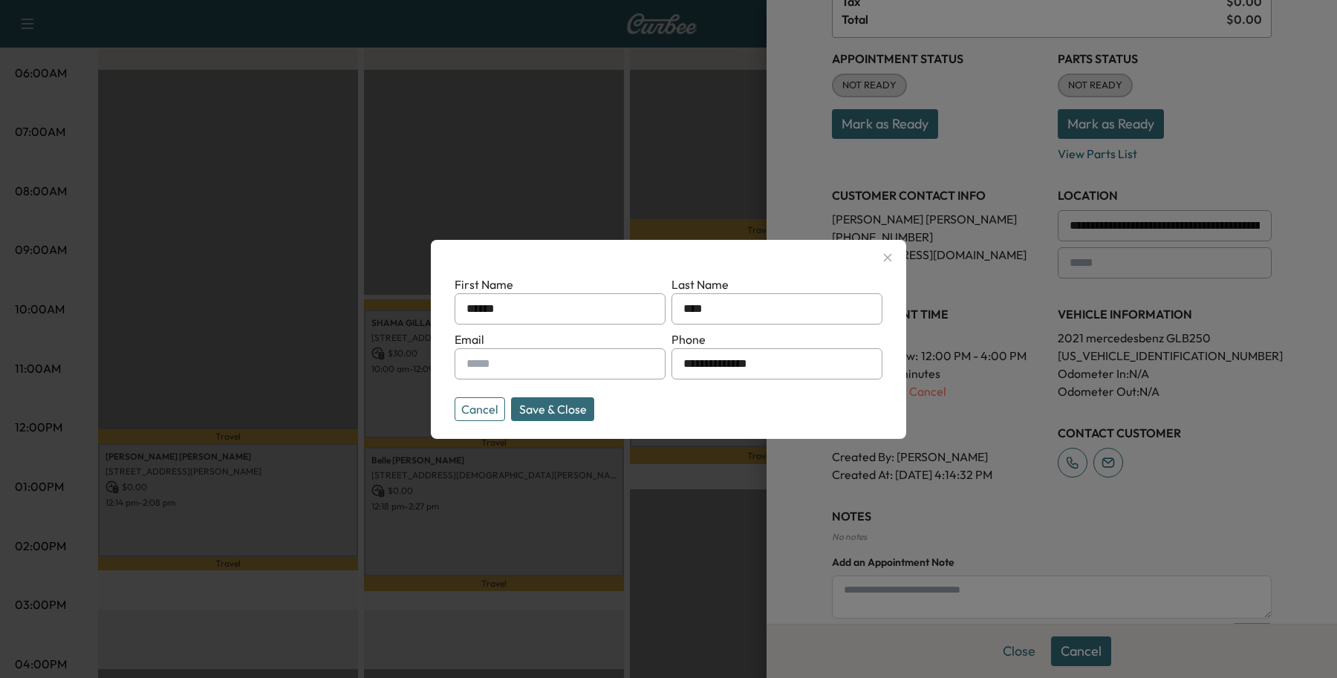
type input "*"
type input "**********"
click at [561, 415] on button "Save & Close" at bounding box center [552, 409] width 83 height 24
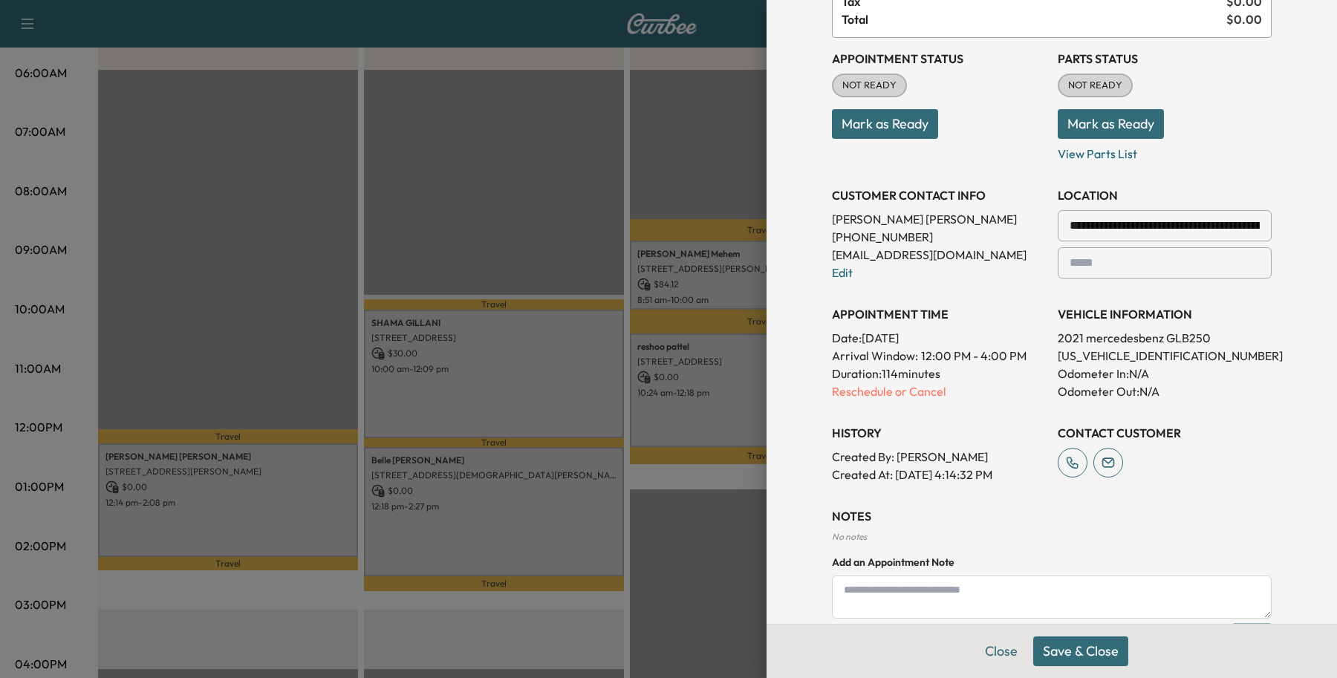
click at [1092, 658] on button "Save & Close" at bounding box center [1080, 652] width 95 height 30
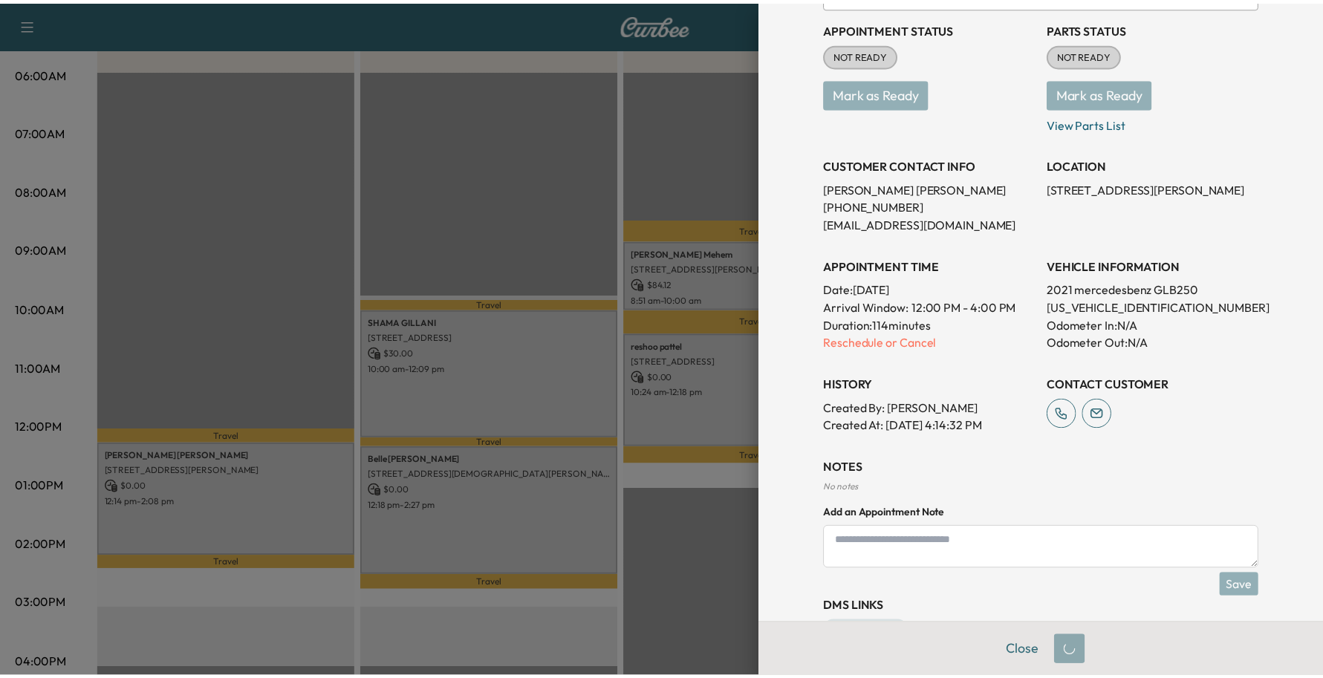
scroll to position [154, 0]
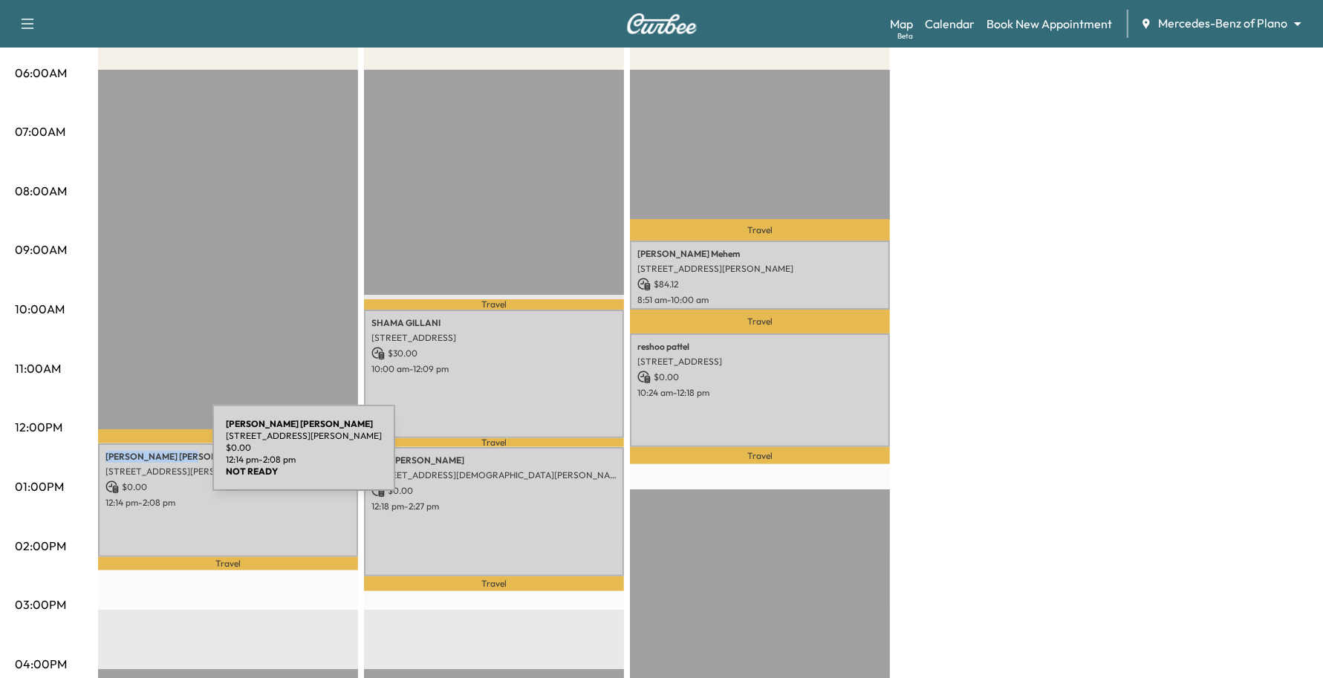
drag, startPoint x: 167, startPoint y: 446, endPoint x: 101, endPoint y: 457, distance: 67.1
click at [101, 457] on div "[PERSON_NAME] [STREET_ADDRESS][PERSON_NAME] $ 0.00 12:14 pm - 2:08 pm" at bounding box center [228, 501] width 260 height 114
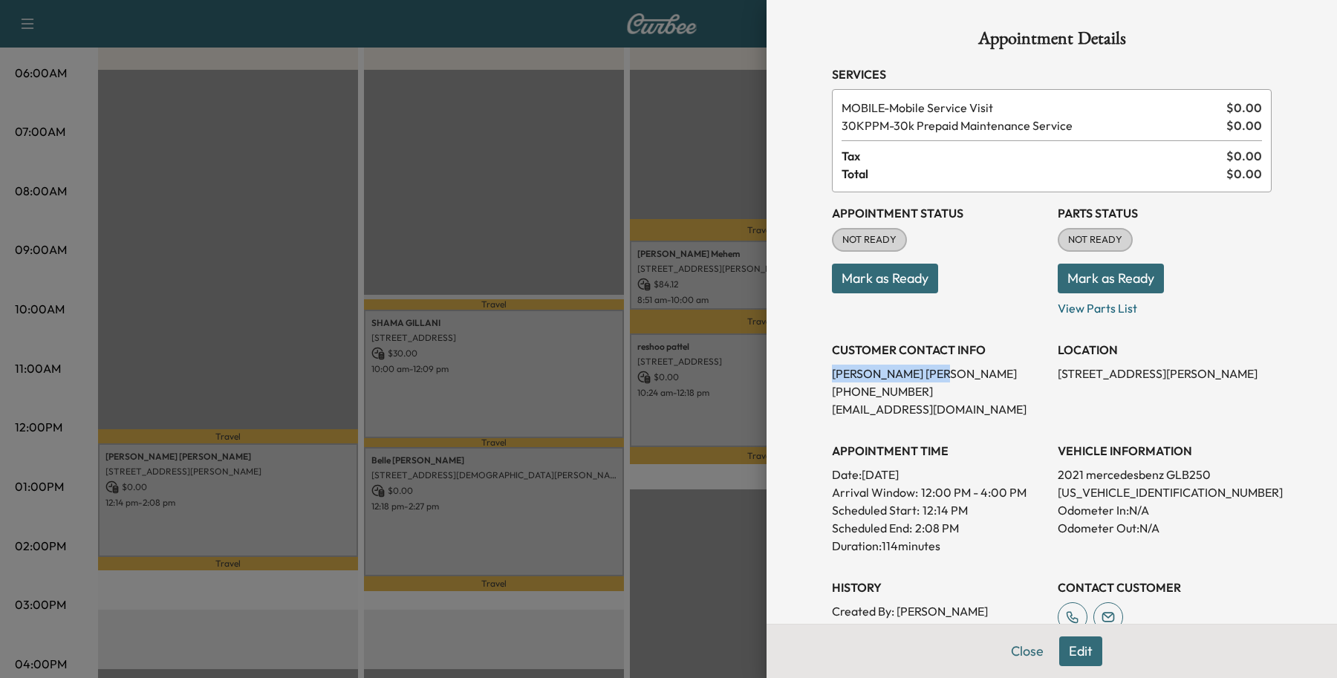
drag, startPoint x: 112, startPoint y: 452, endPoint x: 797, endPoint y: 376, distance: 689.2
click at [797, 376] on div "Appointment Details Services MOBILE - Mobile Service Visit $ 0.00 30KPPM - 30k …" at bounding box center [1052, 339] width 571 height 678
copy p "[PERSON_NAME]"
click at [1003, 652] on button "Close" at bounding box center [1027, 652] width 52 height 30
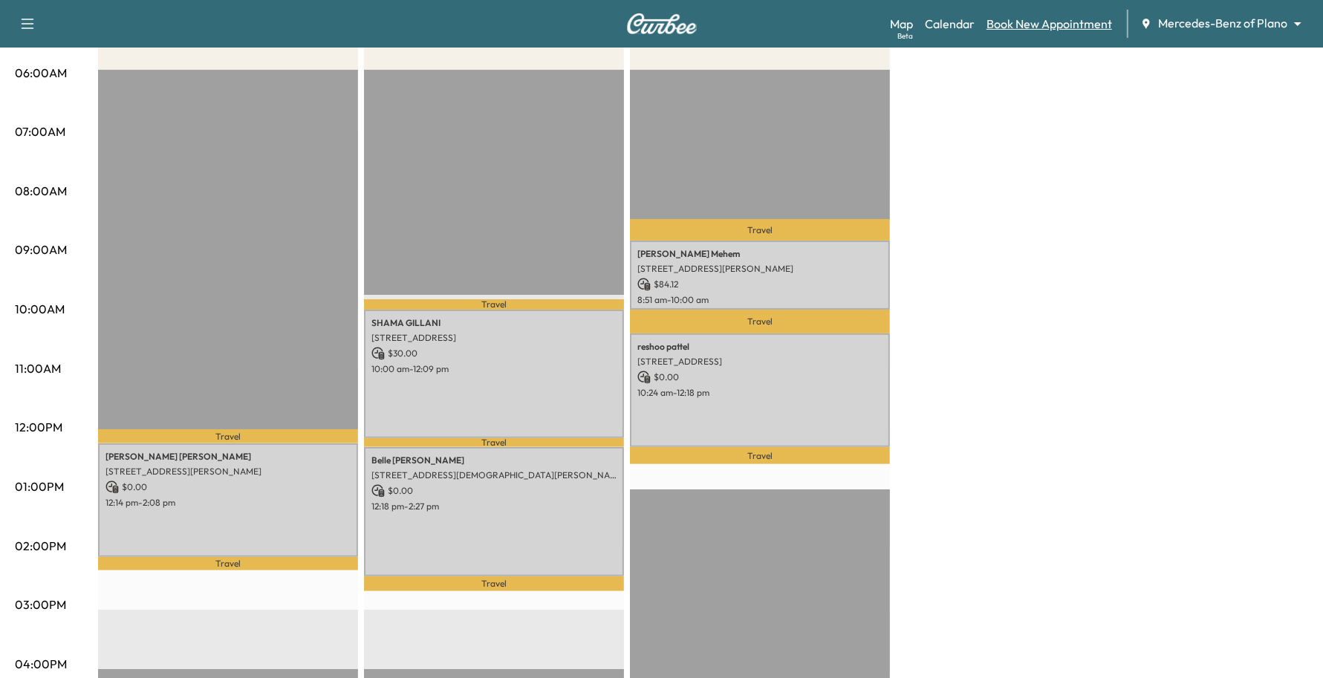
click at [1100, 28] on link "Book New Appointment" at bounding box center [1050, 24] width 126 height 18
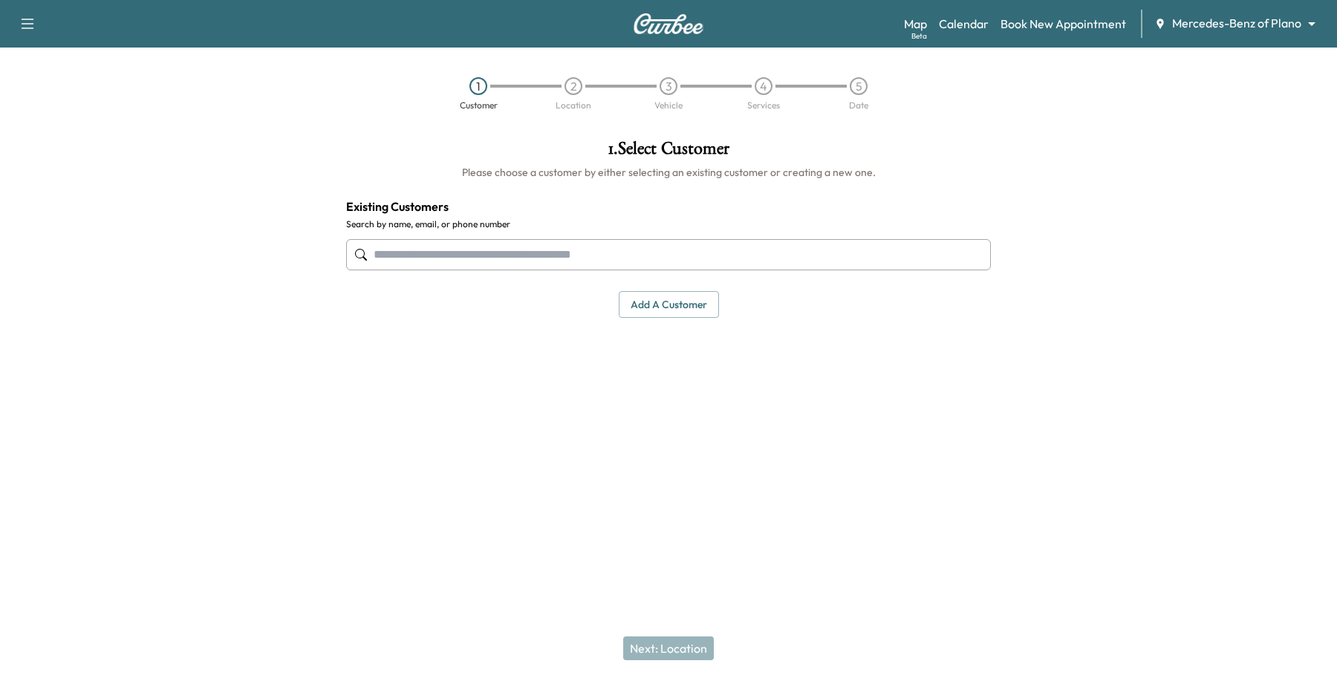
click at [387, 250] on input "text" at bounding box center [668, 254] width 645 height 31
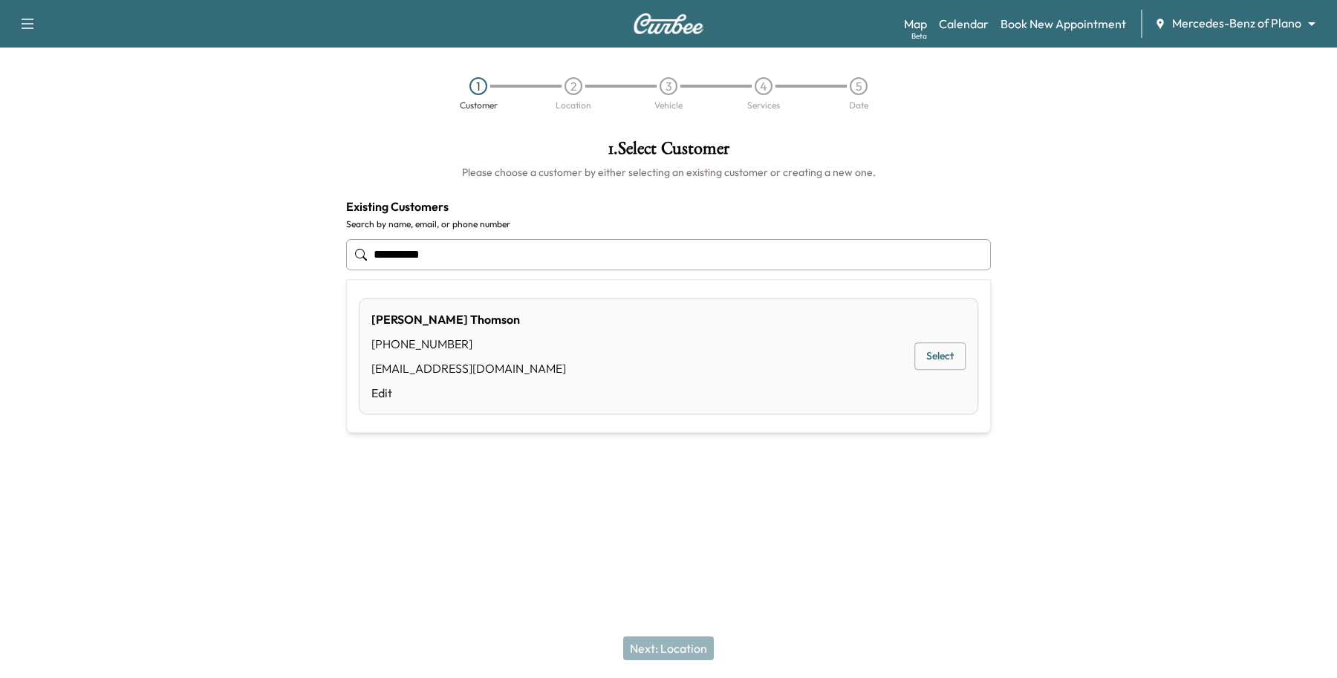
click at [946, 364] on button "Select" at bounding box center [940, 356] width 51 height 27
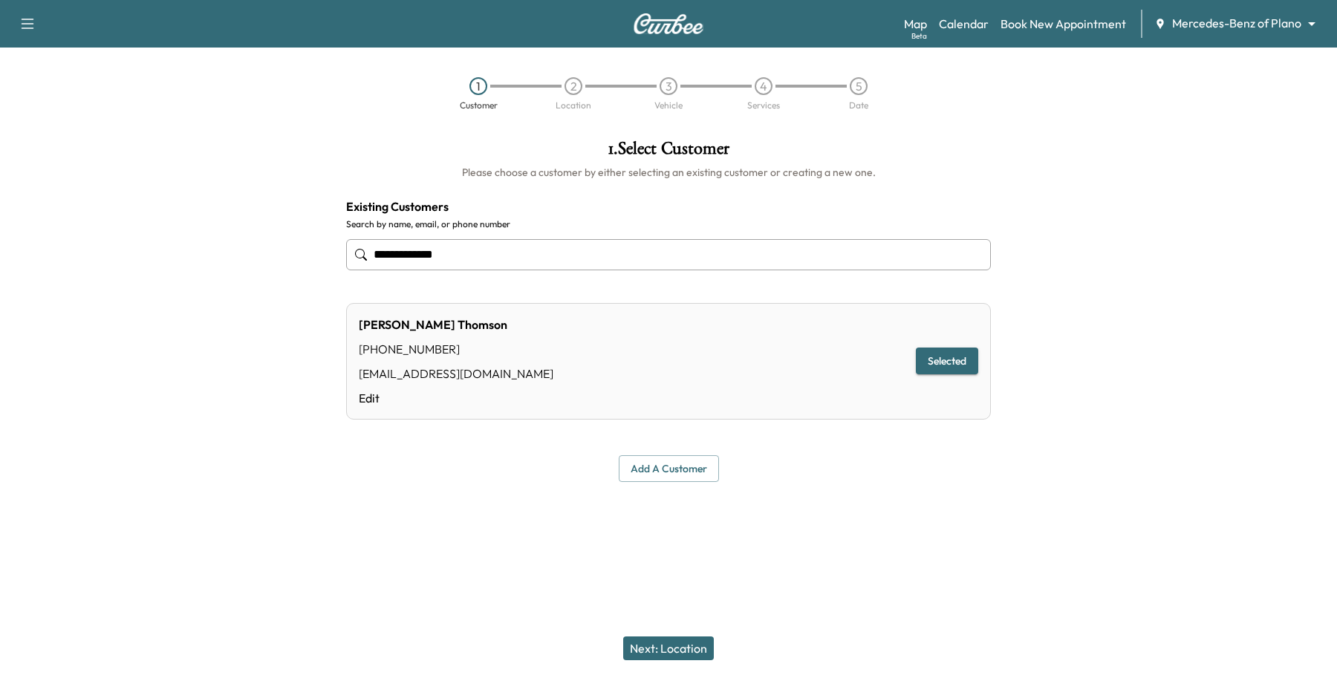
type input "**********"
click at [687, 646] on button "Next: Location" at bounding box center [668, 649] width 91 height 24
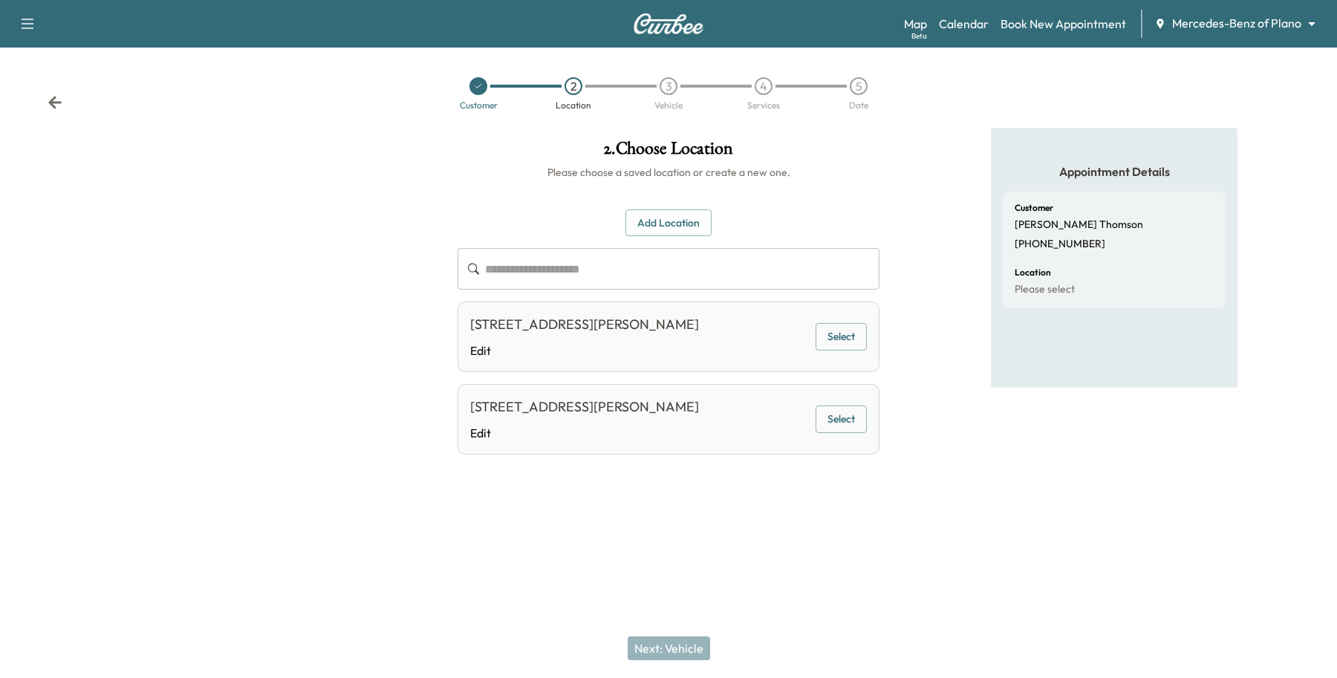
click at [834, 337] on button "Select" at bounding box center [841, 336] width 51 height 27
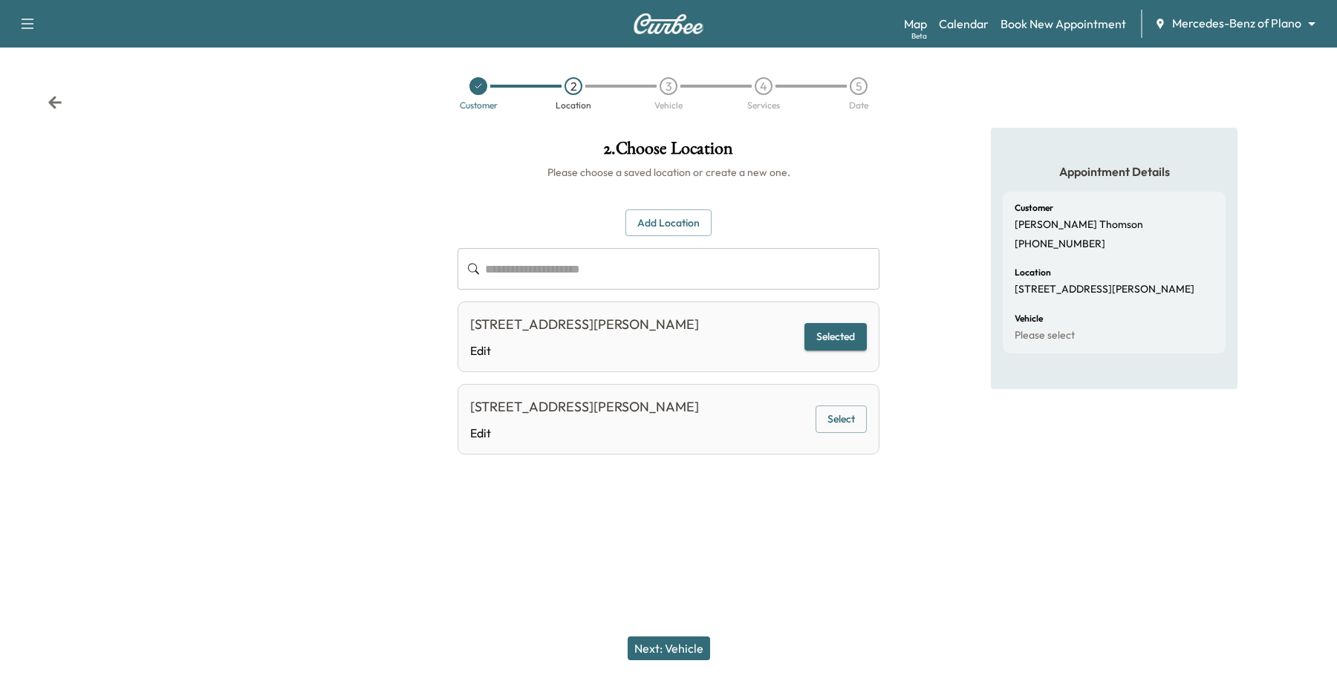
click at [682, 644] on button "Next: Vehicle" at bounding box center [669, 649] width 82 height 24
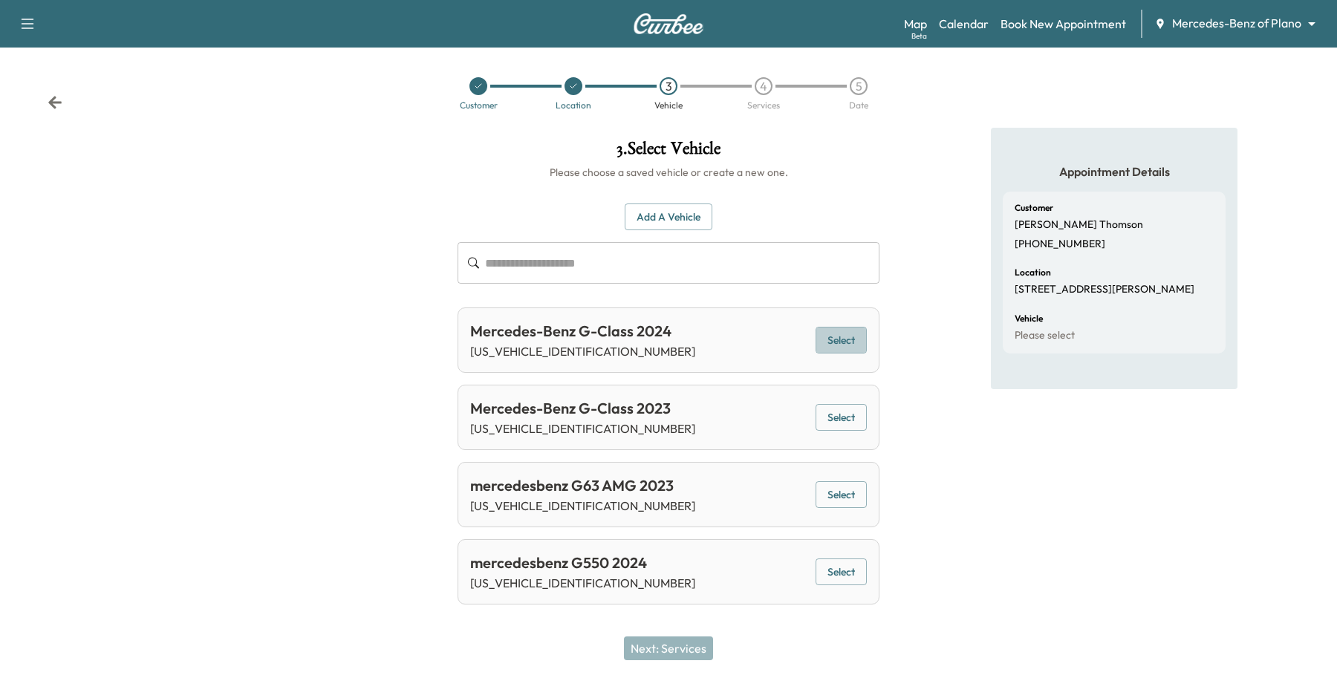
click at [837, 340] on button "Select" at bounding box center [841, 340] width 51 height 27
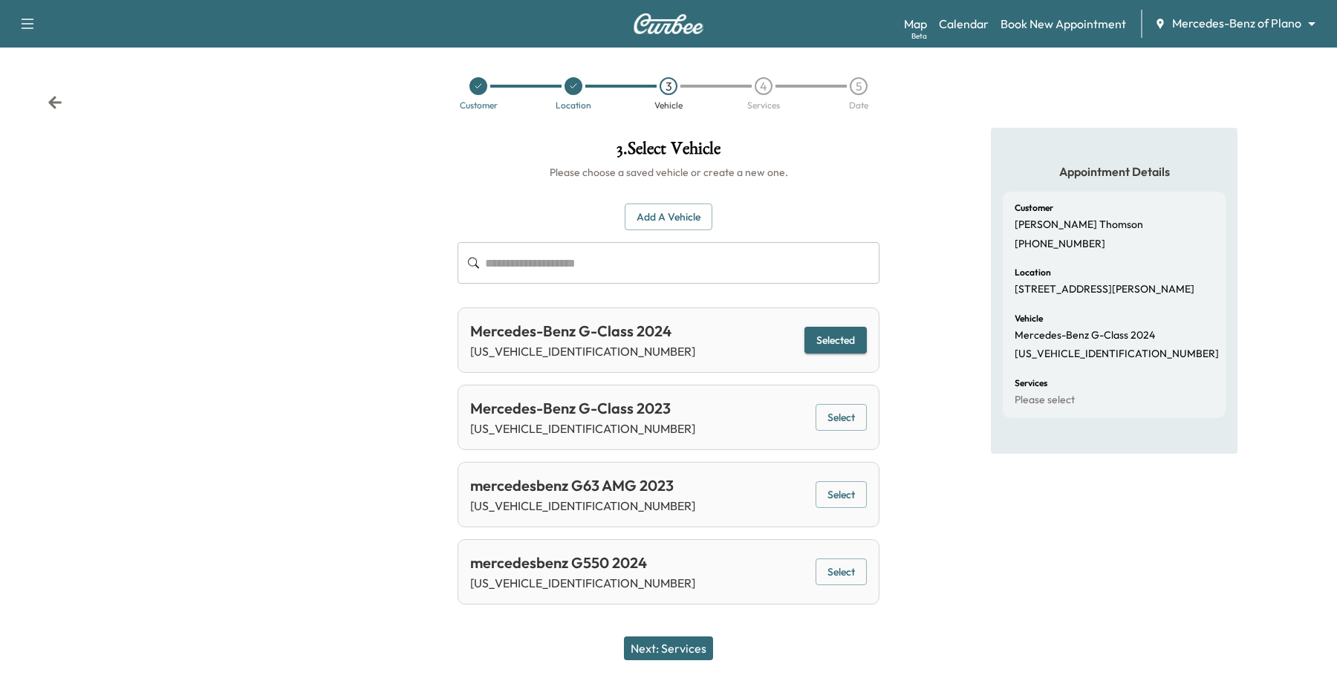
click at [669, 645] on button "Next: Services" at bounding box center [668, 649] width 89 height 24
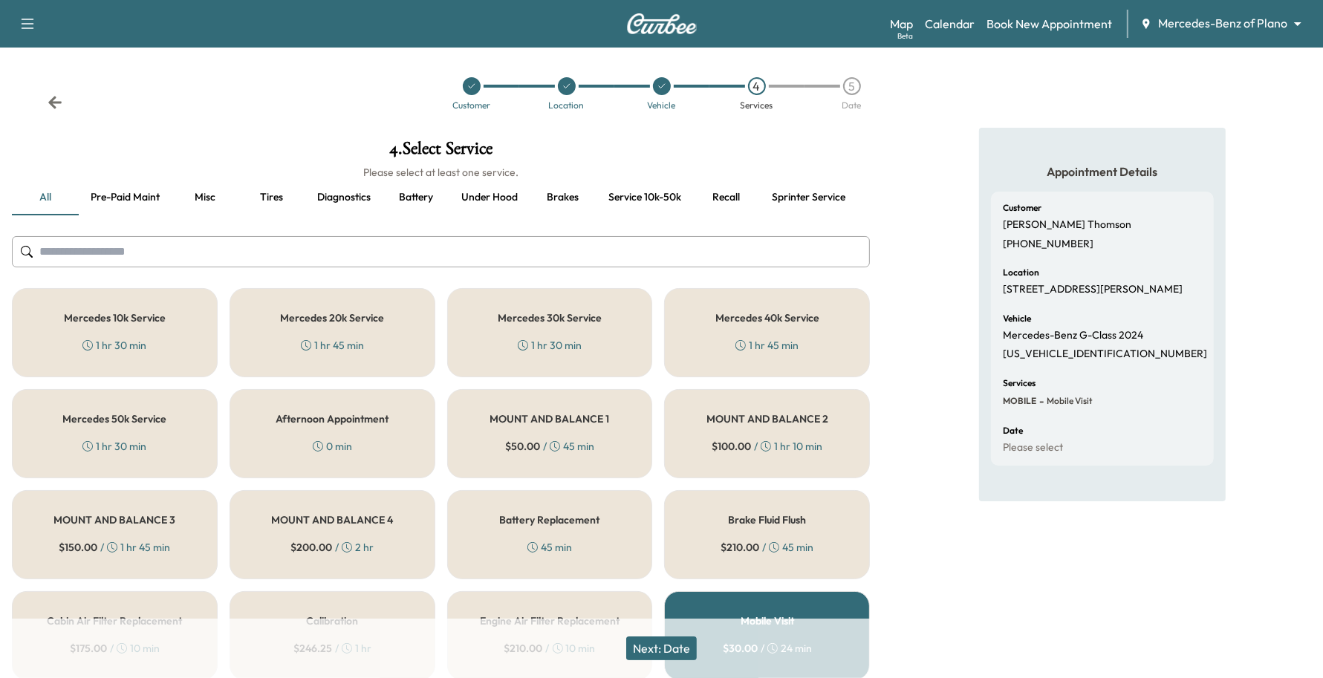
click at [135, 342] on div "1 hr 30 min" at bounding box center [114, 345] width 64 height 15
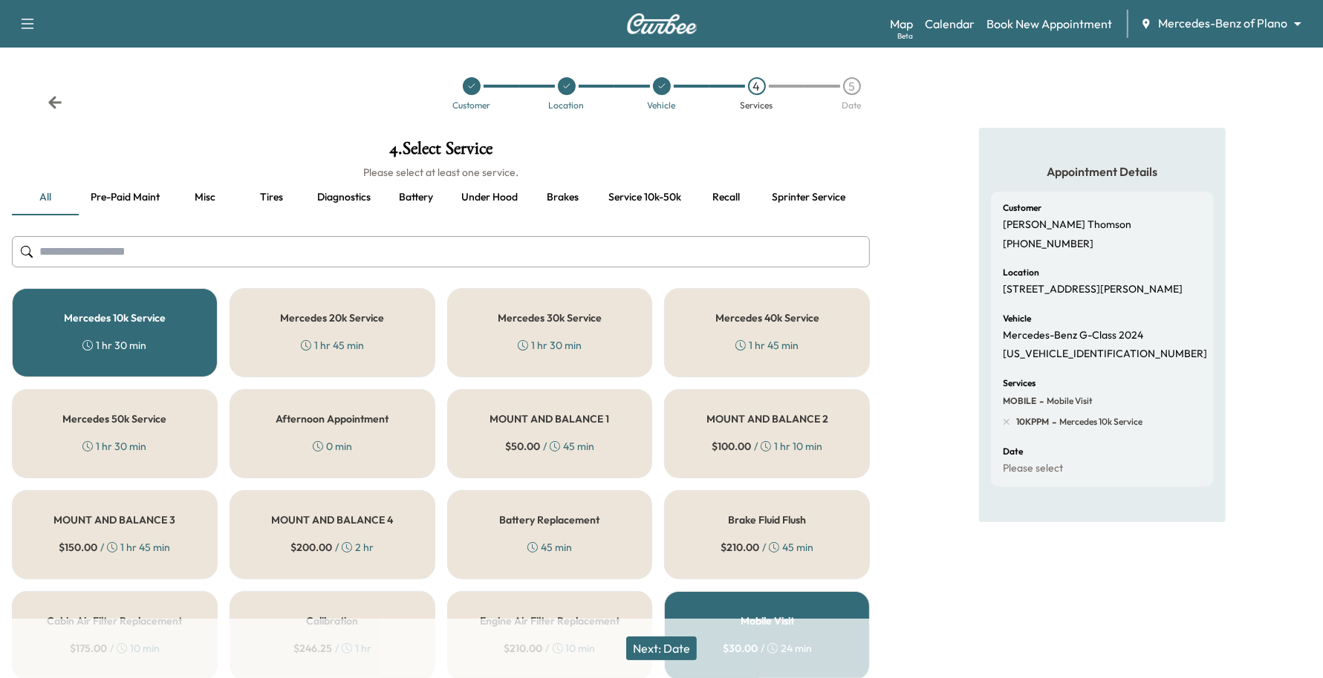
click at [691, 647] on button "Next: Date" at bounding box center [661, 649] width 71 height 24
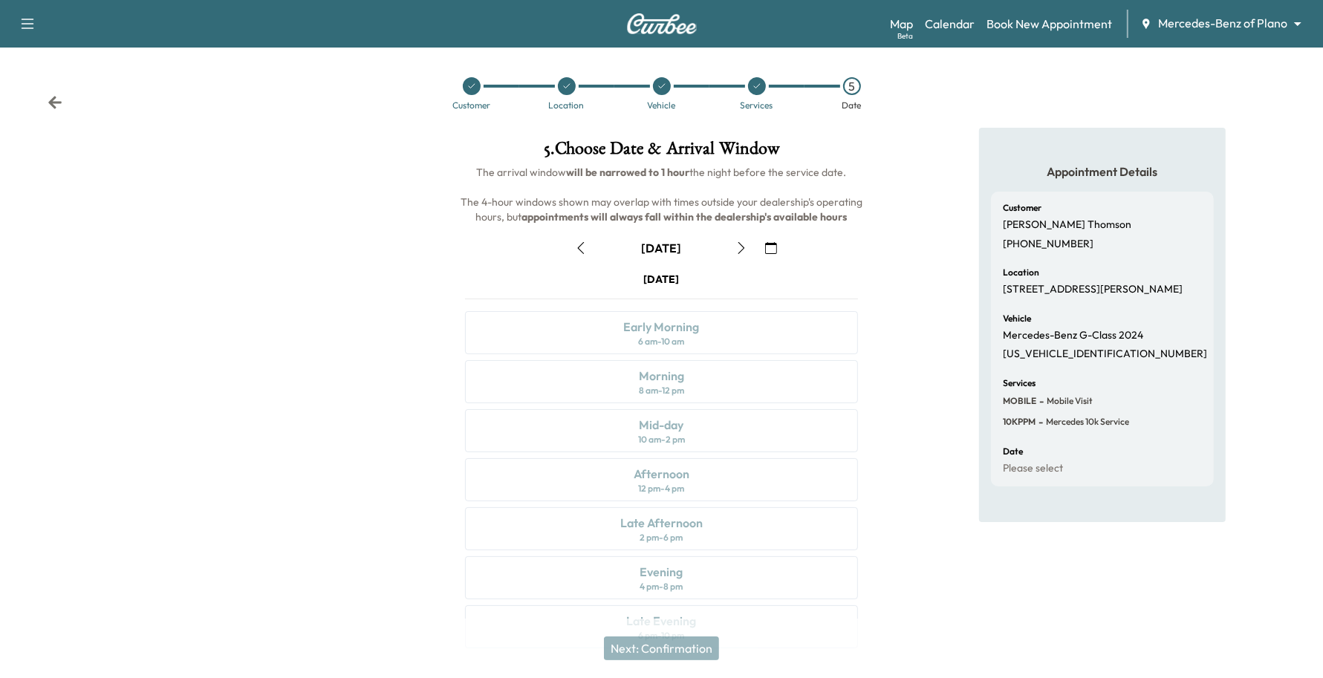
click at [776, 250] on icon "button" at bounding box center [771, 248] width 12 height 12
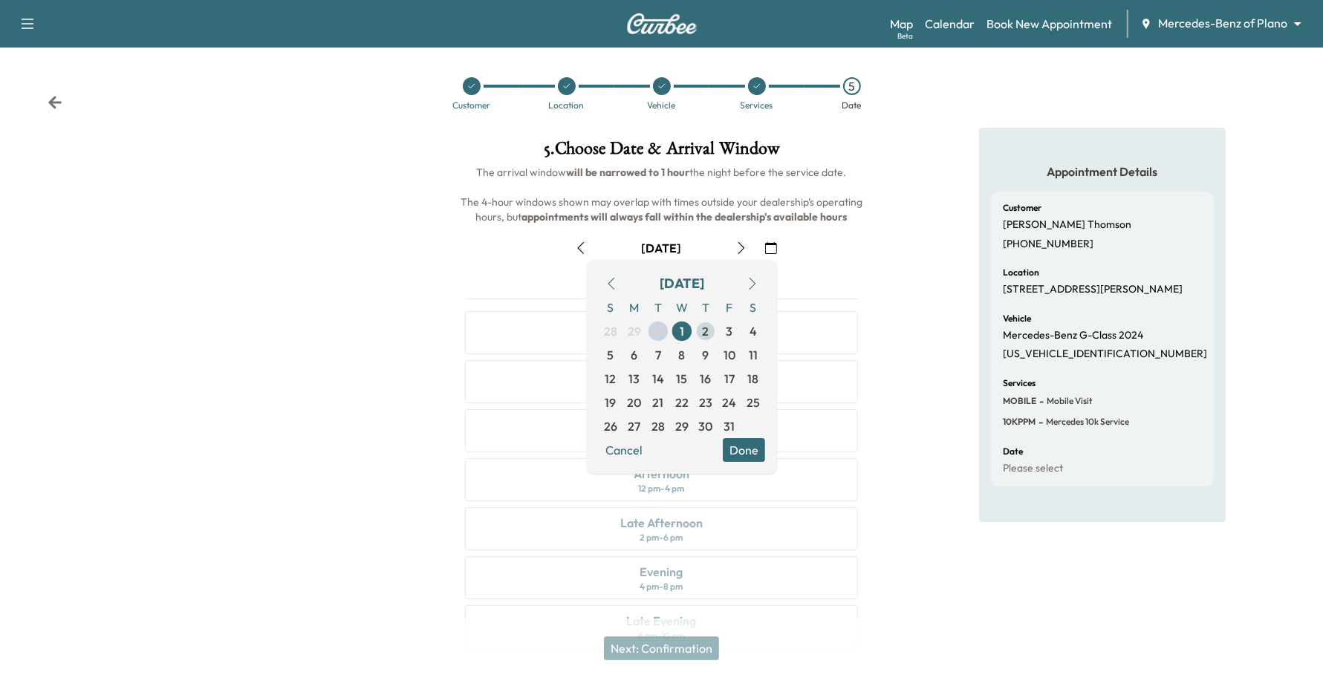
click at [717, 325] on span "2" at bounding box center [706, 331] width 24 height 24
click at [738, 453] on button "Done" at bounding box center [744, 450] width 42 height 24
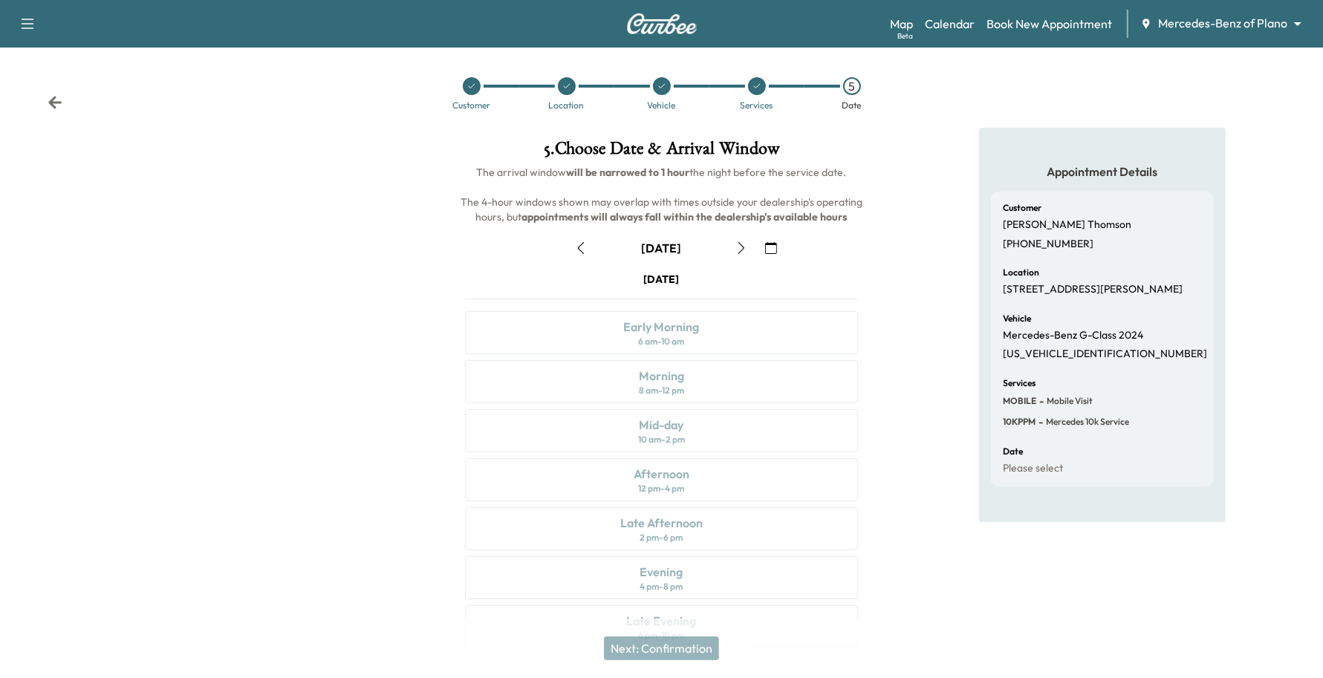
click at [759, 243] on button "button" at bounding box center [771, 248] width 25 height 24
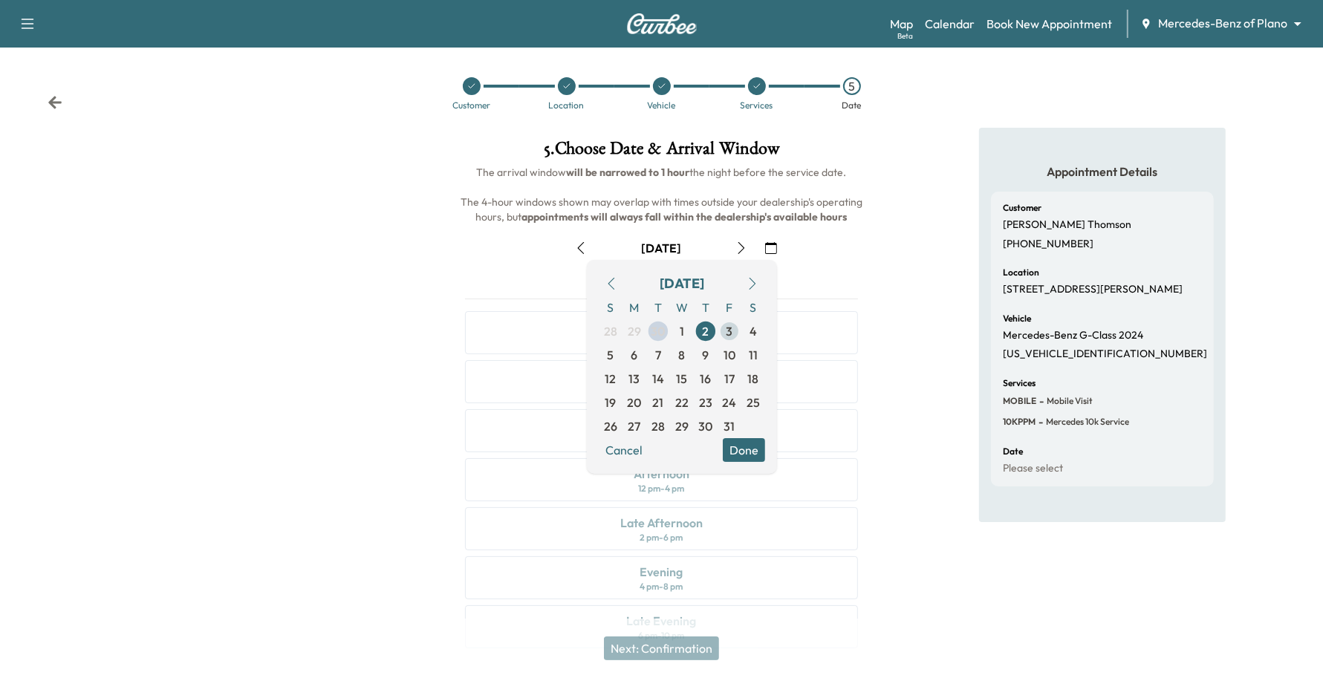
click at [727, 331] on span "3" at bounding box center [730, 331] width 7 height 18
drag, startPoint x: 739, startPoint y: 440, endPoint x: 734, endPoint y: 432, distance: 9.1
click at [739, 441] on button "Done" at bounding box center [744, 450] width 42 height 24
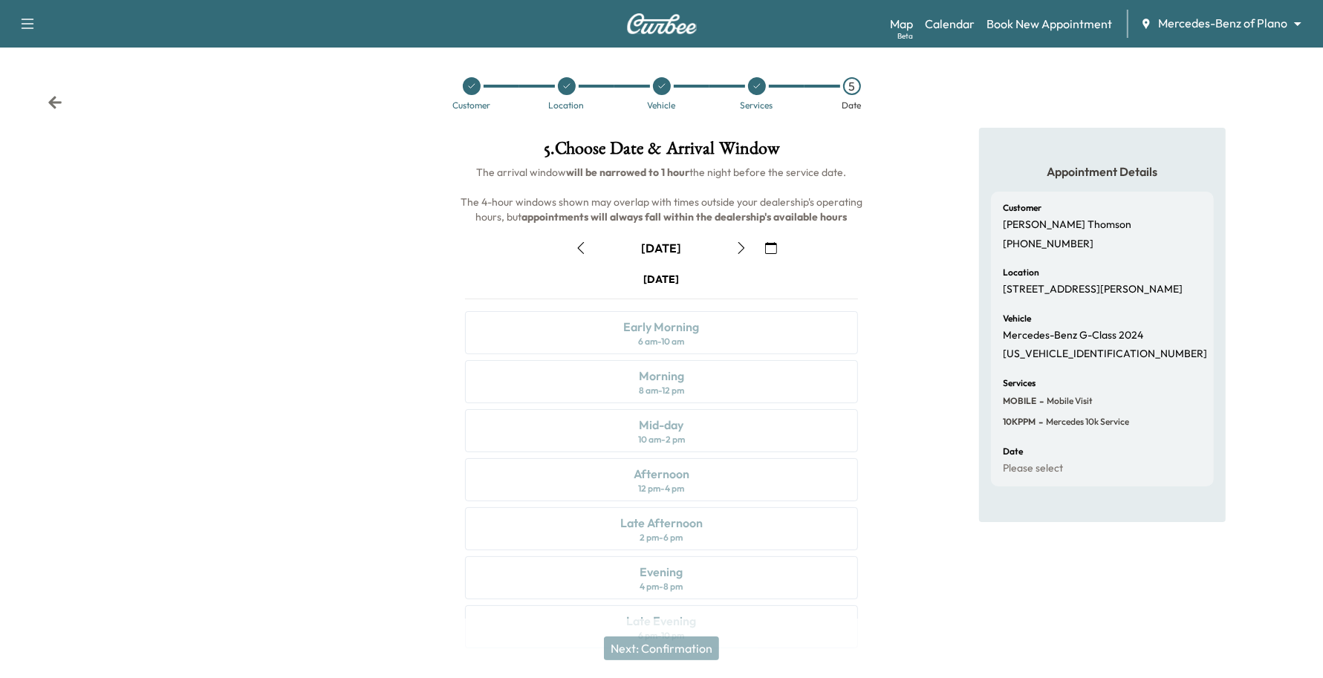
click at [776, 238] on button "button" at bounding box center [771, 248] width 25 height 24
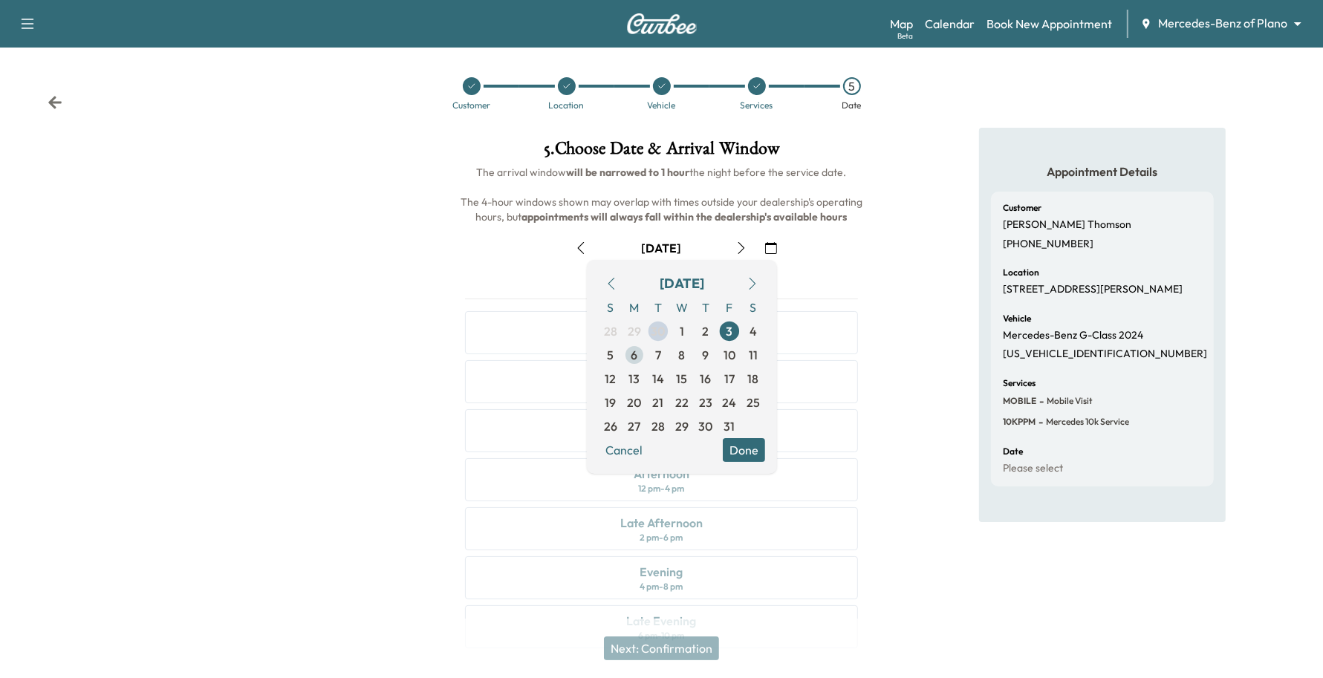
click at [637, 347] on span "6" at bounding box center [635, 355] width 7 height 18
click at [739, 444] on button "Done" at bounding box center [744, 450] width 42 height 24
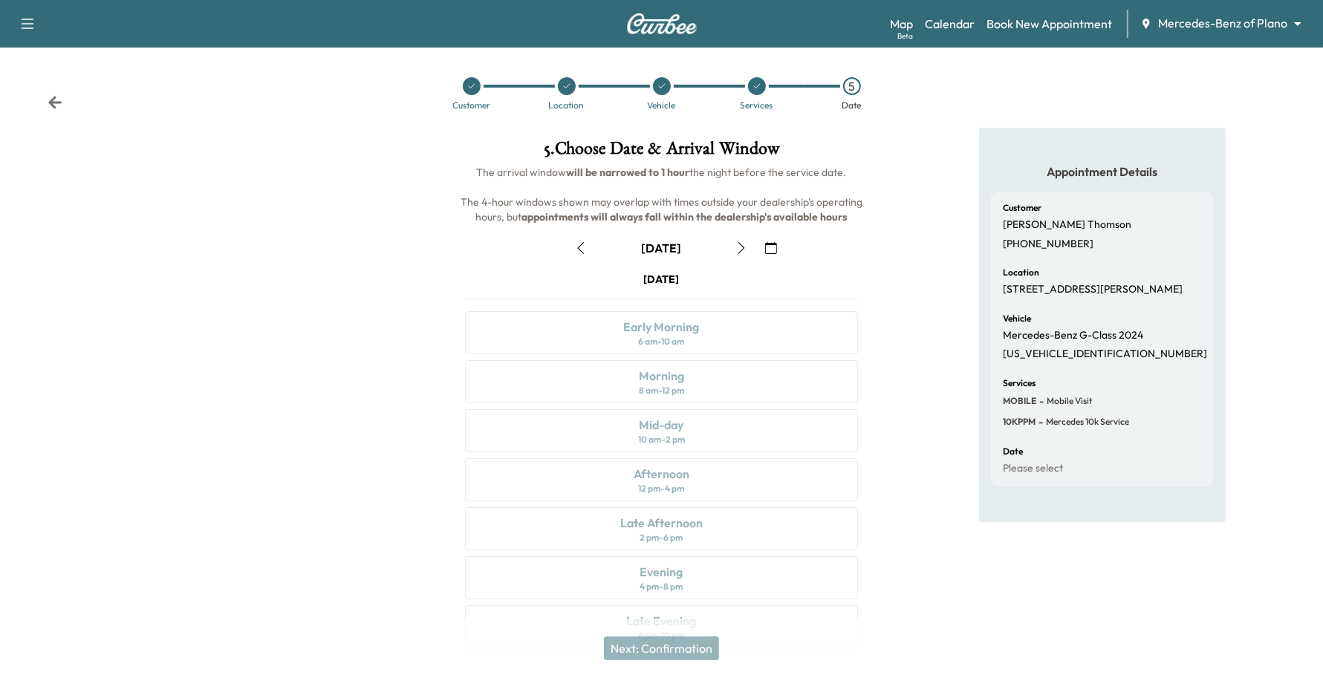
click at [736, 242] on icon "button" at bounding box center [742, 248] width 12 height 12
click at [741, 247] on icon "button" at bounding box center [742, 248] width 12 height 12
click at [744, 247] on icon "button" at bounding box center [741, 248] width 7 height 12
click at [741, 249] on icon "button" at bounding box center [742, 248] width 12 height 12
click at [762, 241] on button "button" at bounding box center [771, 248] width 25 height 24
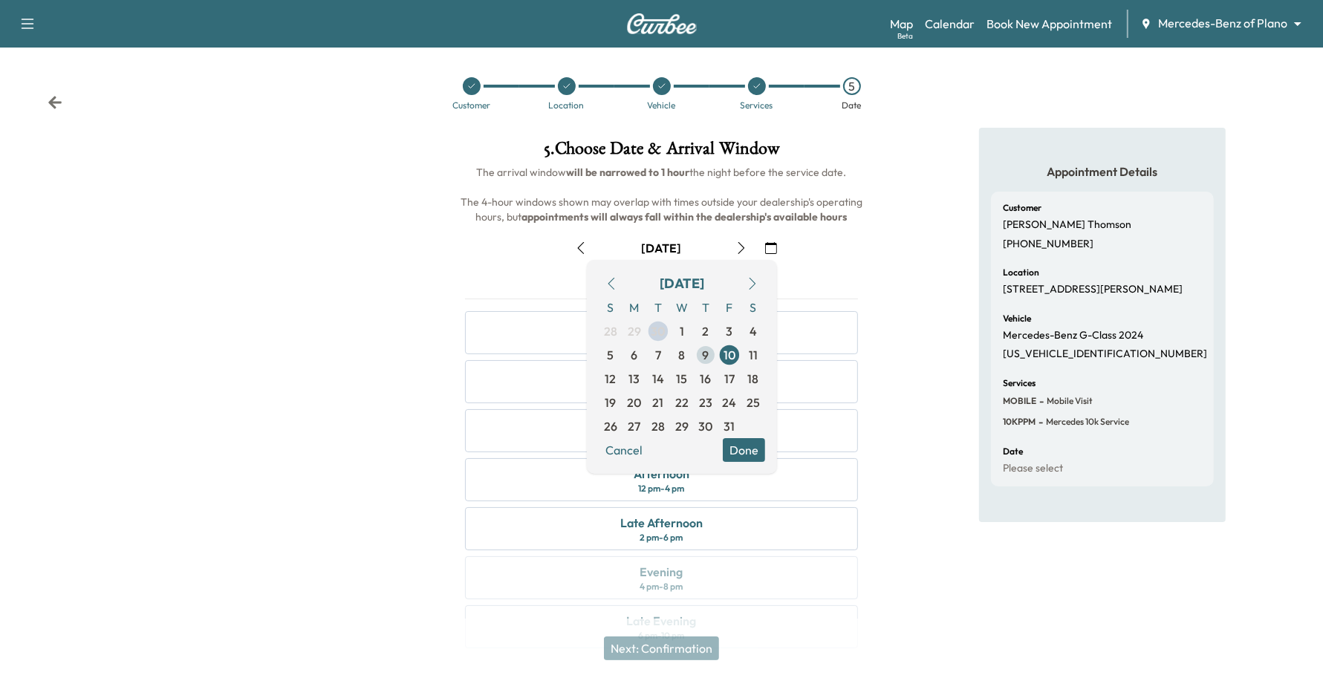
click at [701, 357] on span "9" at bounding box center [706, 355] width 24 height 24
click at [689, 355] on span "8" at bounding box center [682, 355] width 24 height 24
click at [677, 357] on span "8" at bounding box center [682, 355] width 24 height 24
click at [643, 354] on span "6" at bounding box center [635, 355] width 24 height 24
click at [724, 354] on span "10" at bounding box center [730, 355] width 12 height 18
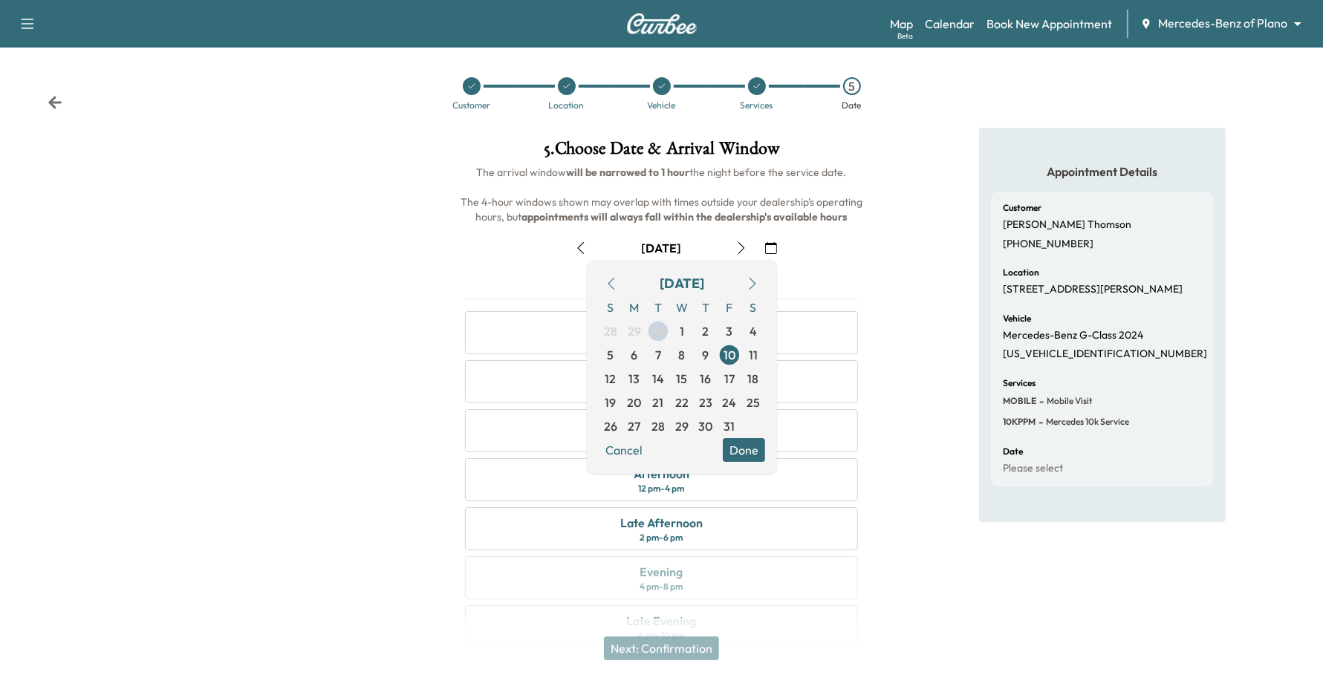
click at [744, 451] on button "Done" at bounding box center [744, 450] width 42 height 24
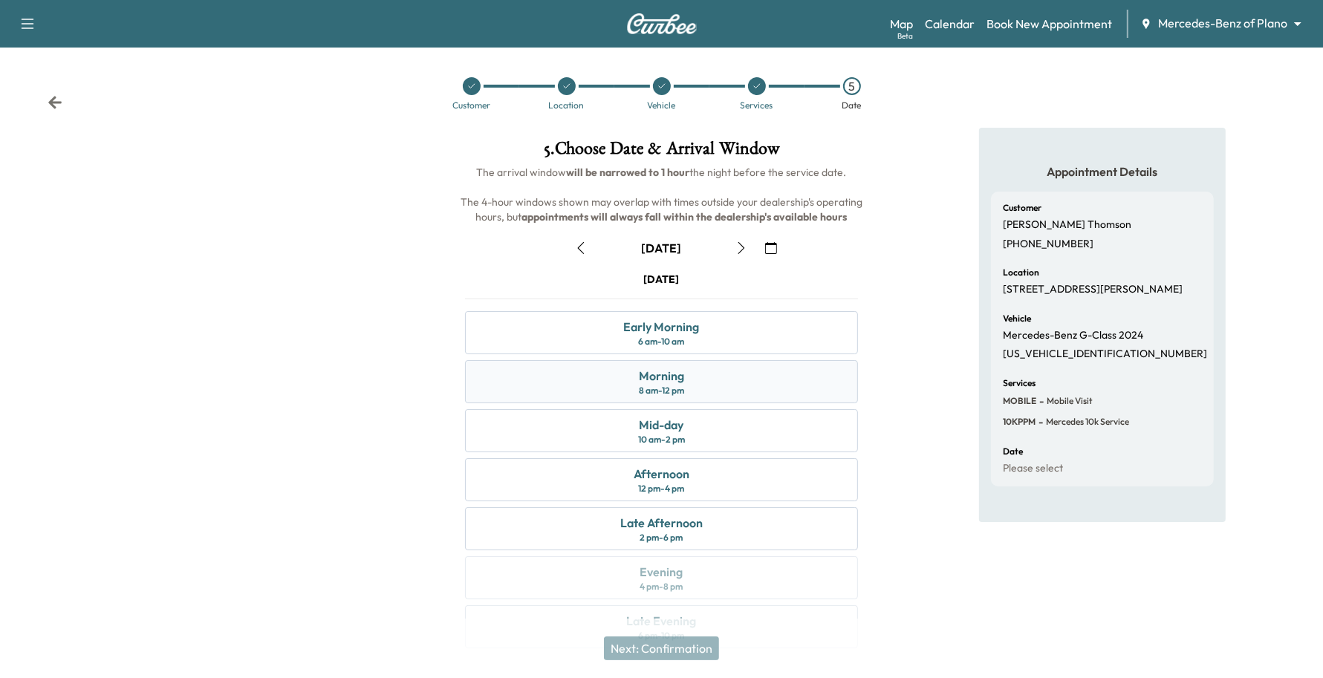
click at [663, 387] on div "8 am - 12 pm" at bounding box center [661, 391] width 45 height 12
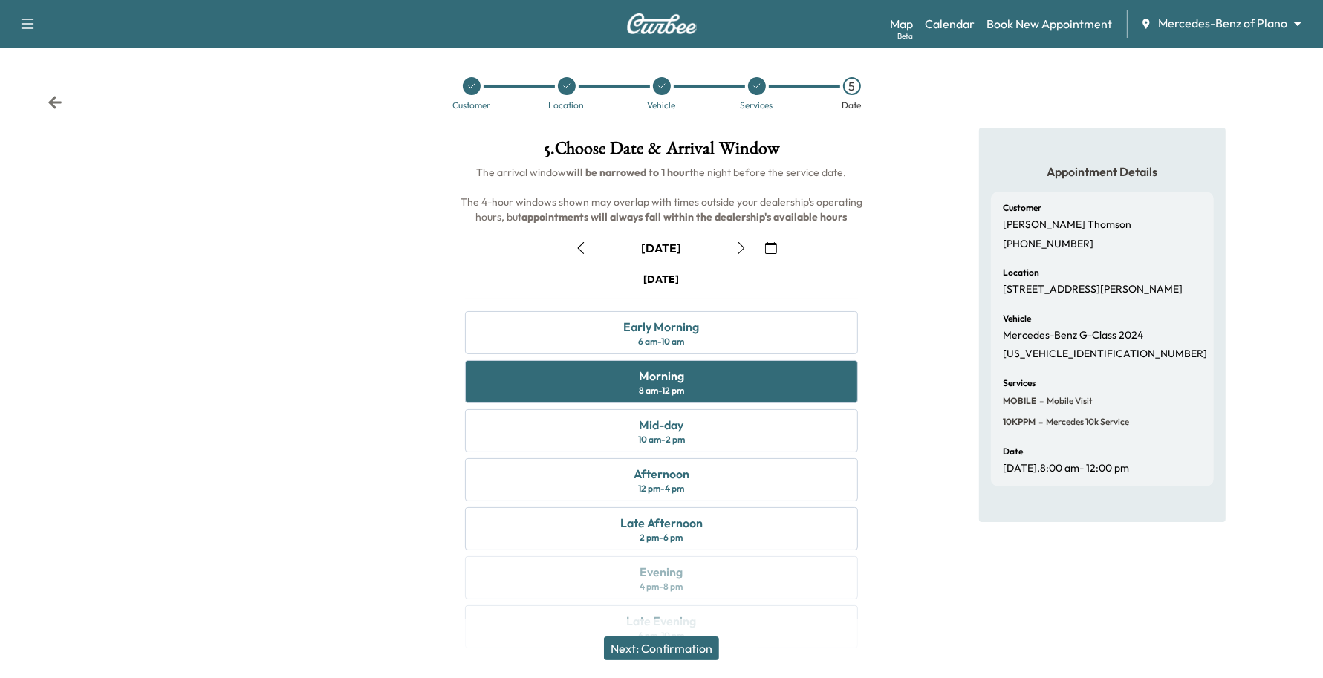
click at [701, 640] on button "Next: Confirmation" at bounding box center [661, 649] width 115 height 24
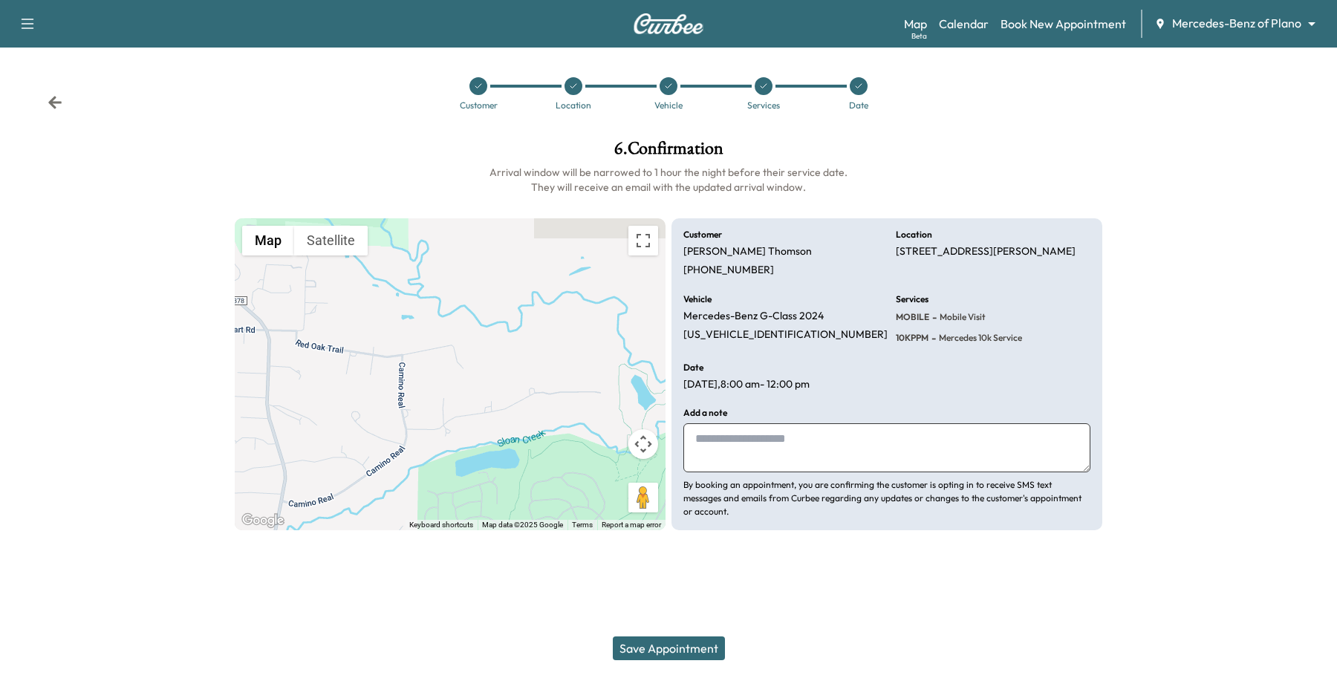
click at [800, 437] on textarea at bounding box center [887, 447] width 407 height 49
type textarea "**********"
click at [681, 656] on button "Save Appointment" at bounding box center [669, 649] width 112 height 24
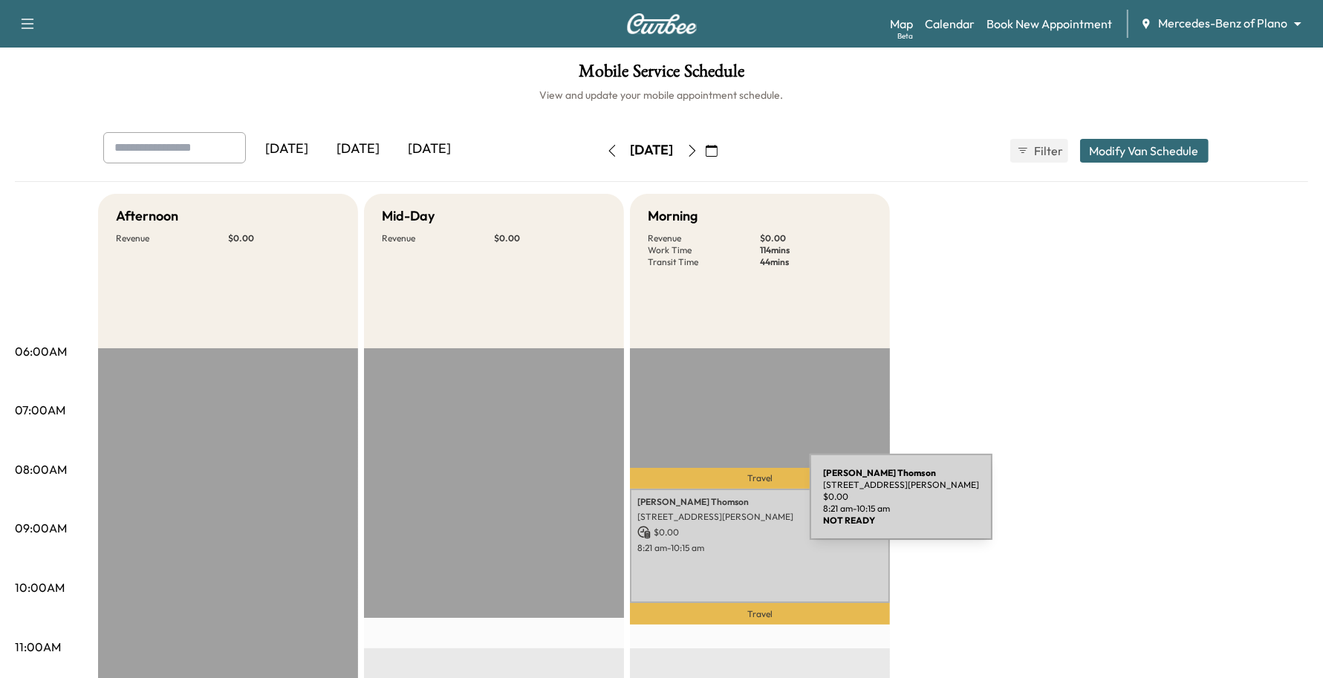
click at [698, 507] on div "[PERSON_NAME] [STREET_ADDRESS][PERSON_NAME] $ 0.00 8:21 am - 10:15 am" at bounding box center [760, 546] width 260 height 114
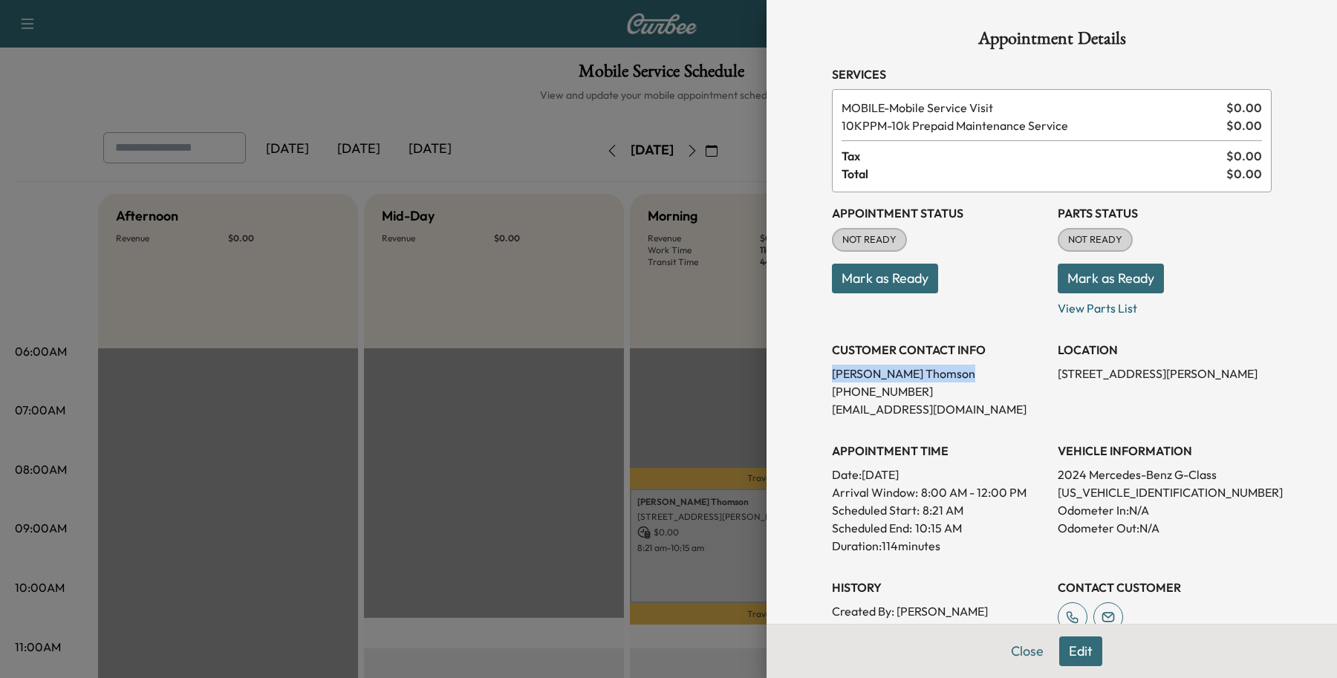
drag, startPoint x: 895, startPoint y: 375, endPoint x: 775, endPoint y: 375, distance: 120.4
click at [775, 375] on div "Appointment Details Services MOBILE - Mobile Service Visit $ 0.00 10KPPM - 10k …" at bounding box center [1052, 339] width 571 height 678
copy p "[PERSON_NAME]"
